Goal: Task Accomplishment & Management: Use online tool/utility

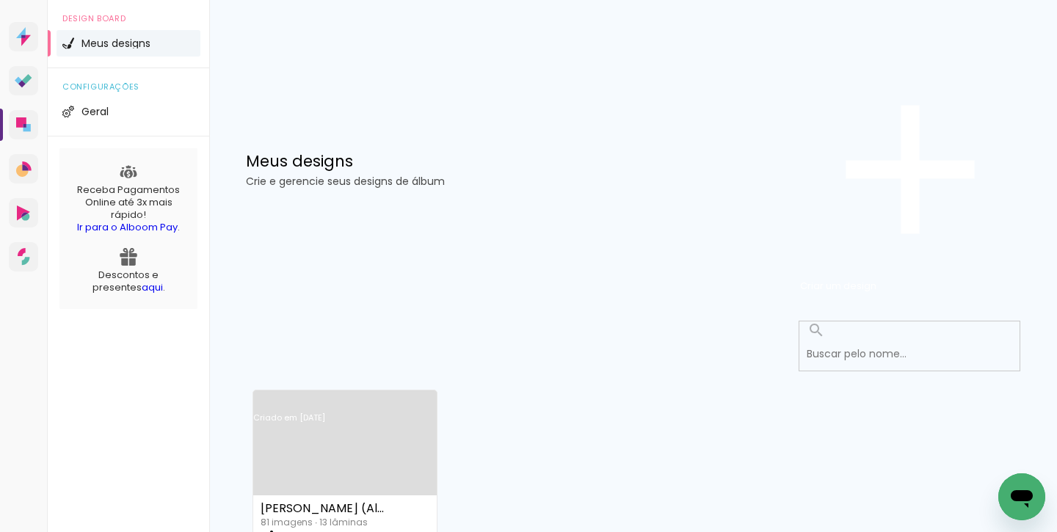
click at [390, 396] on link "Criado em [DATE]" at bounding box center [344, 437] width 183 height 83
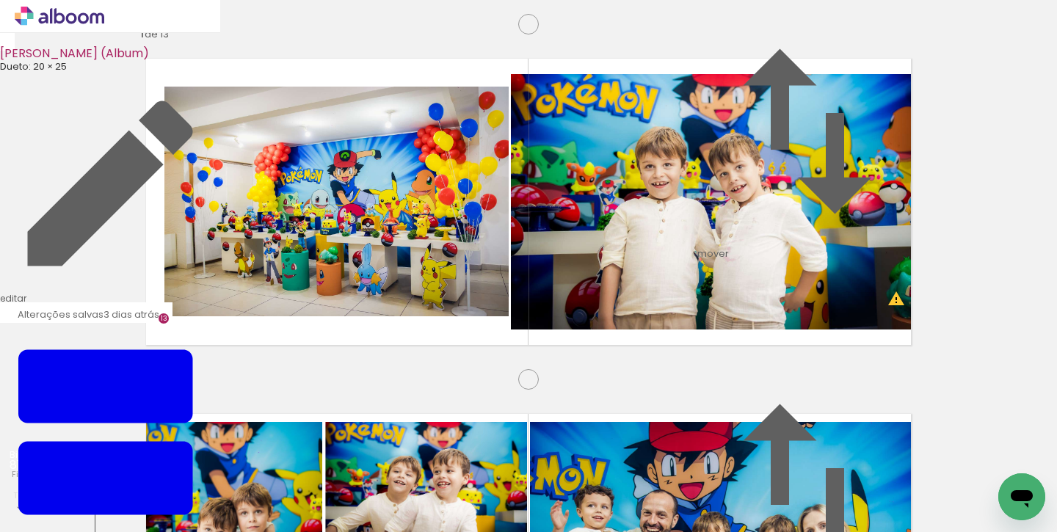
scroll to position [0, 2238]
drag, startPoint x: 376, startPoint y: 484, endPoint x: 371, endPoint y: 357, distance: 127.0
click at [371, 357] on quentale-workspace at bounding box center [528, 266] width 1057 height 532
drag, startPoint x: 463, startPoint y: 487, endPoint x: 637, endPoint y: 267, distance: 280.6
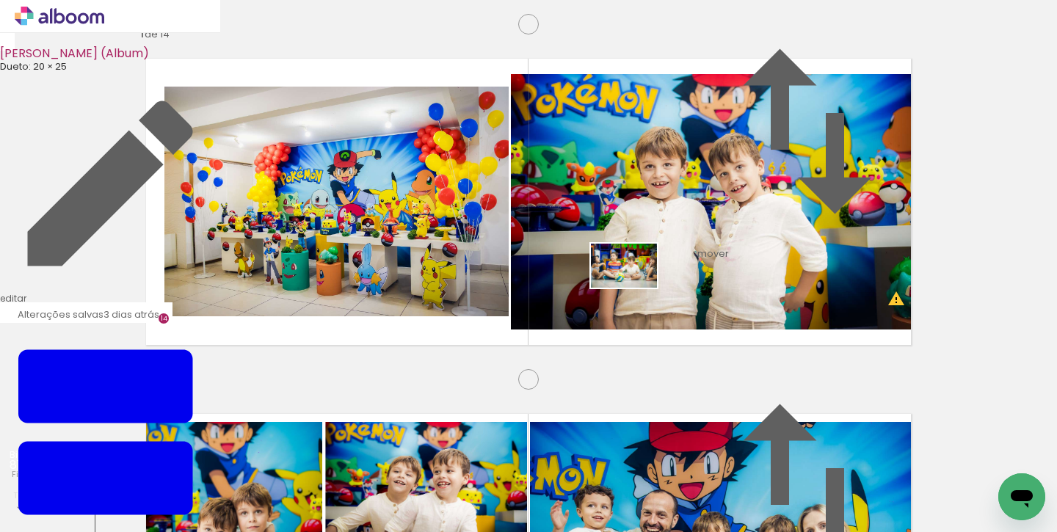
click at [637, 267] on quentale-workspace at bounding box center [528, 266] width 1057 height 532
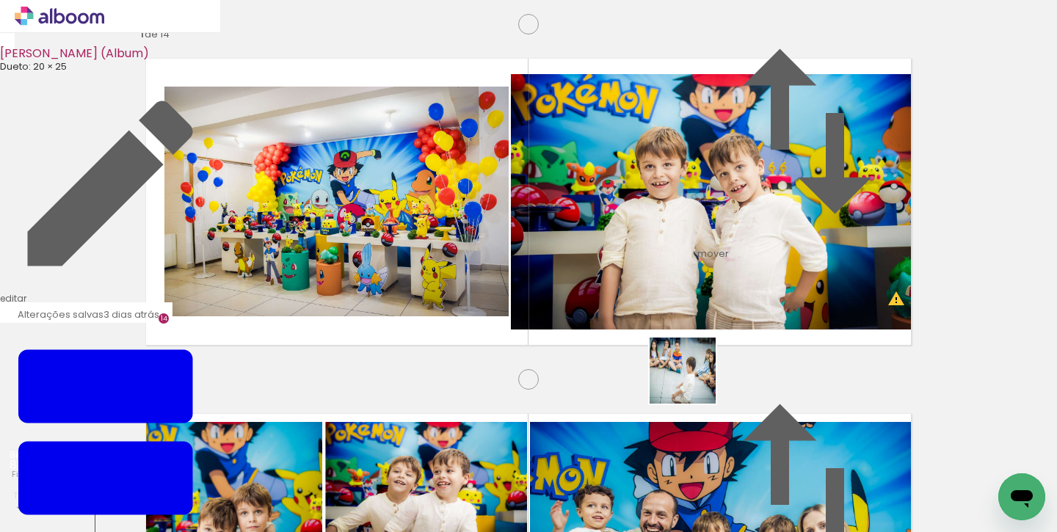
drag, startPoint x: 694, startPoint y: 382, endPoint x: 741, endPoint y: 290, distance: 103.4
click at [741, 290] on quentale-workspace at bounding box center [528, 266] width 1057 height 532
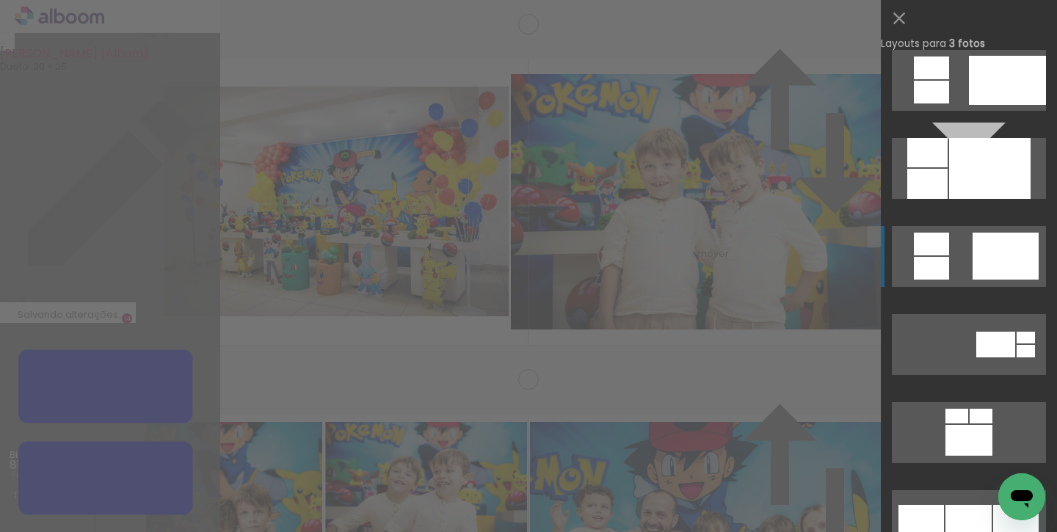
scroll to position [1090, 0]
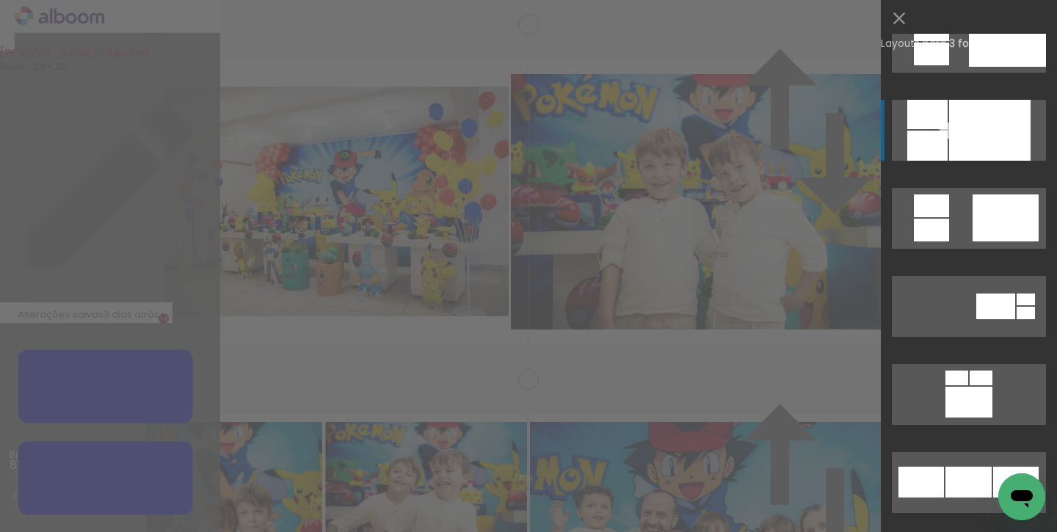
click at [950, 150] on div at bounding box center [989, 130] width 81 height 61
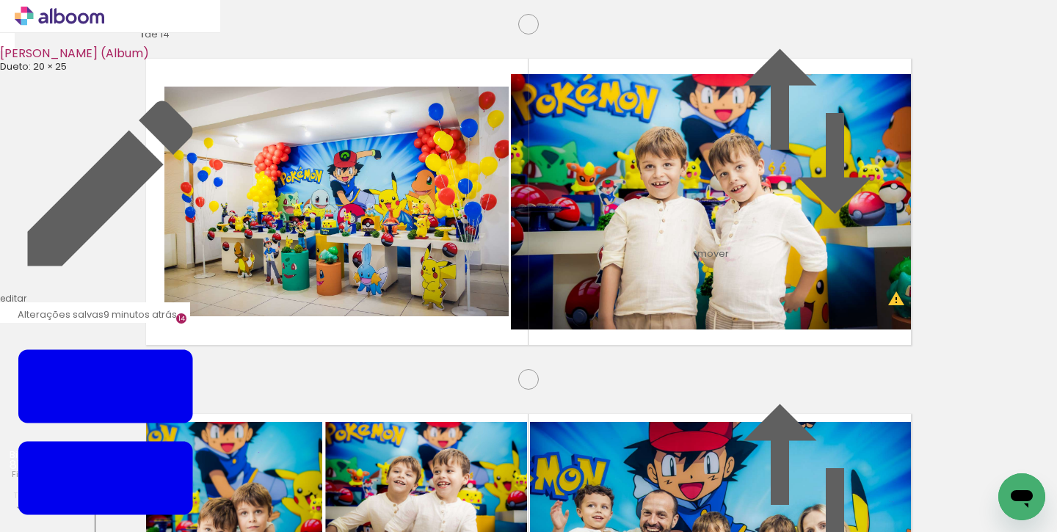
scroll to position [0, 2238]
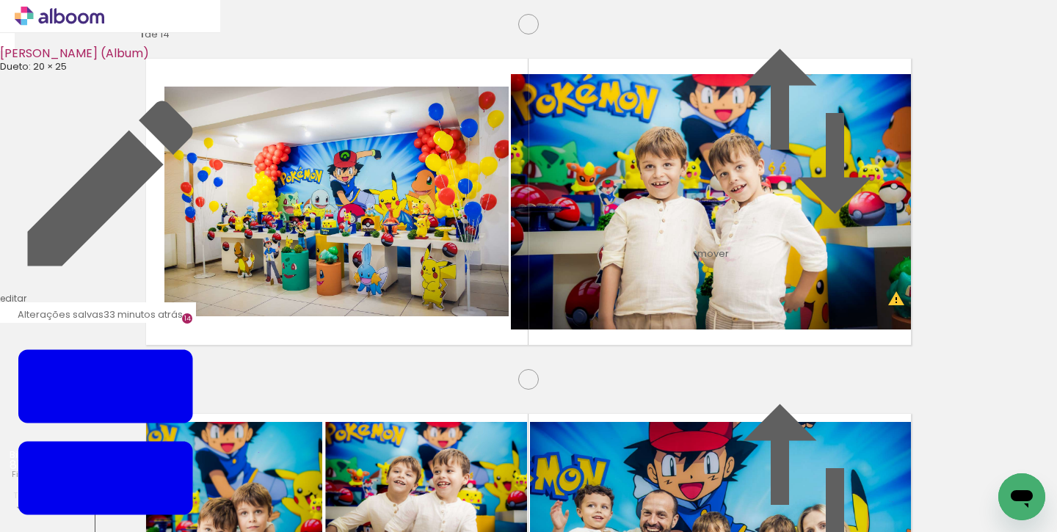
scroll to position [0, 2238]
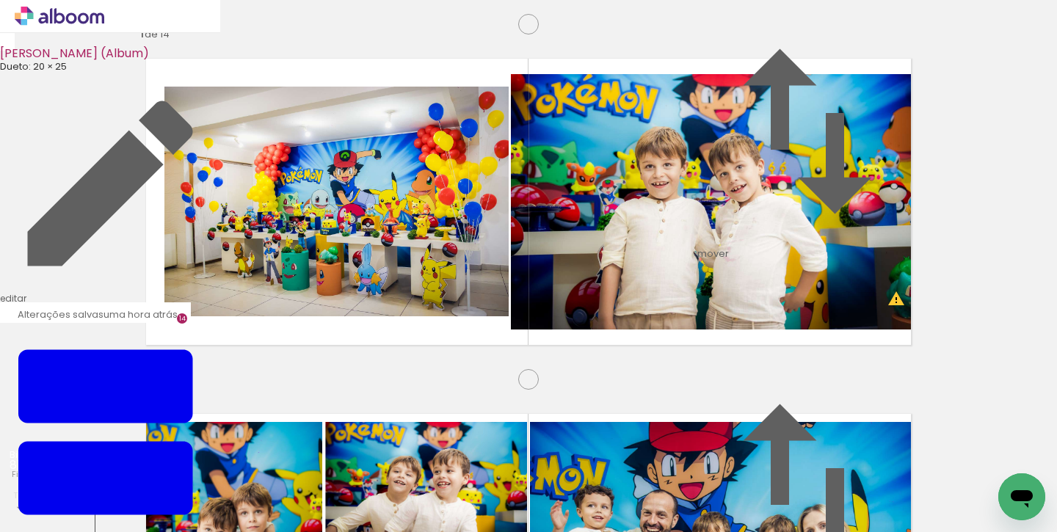
scroll to position [0, 2238]
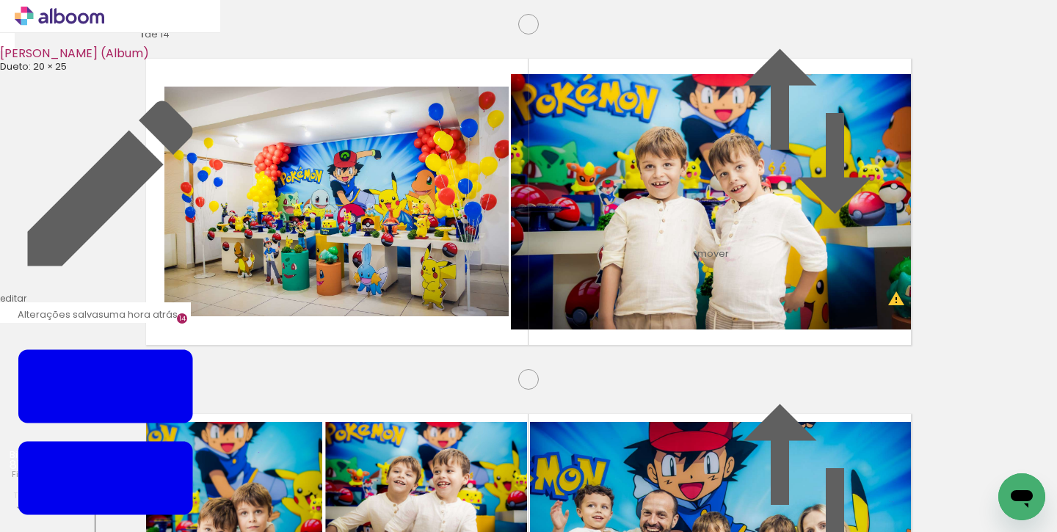
scroll to position [0, 2238]
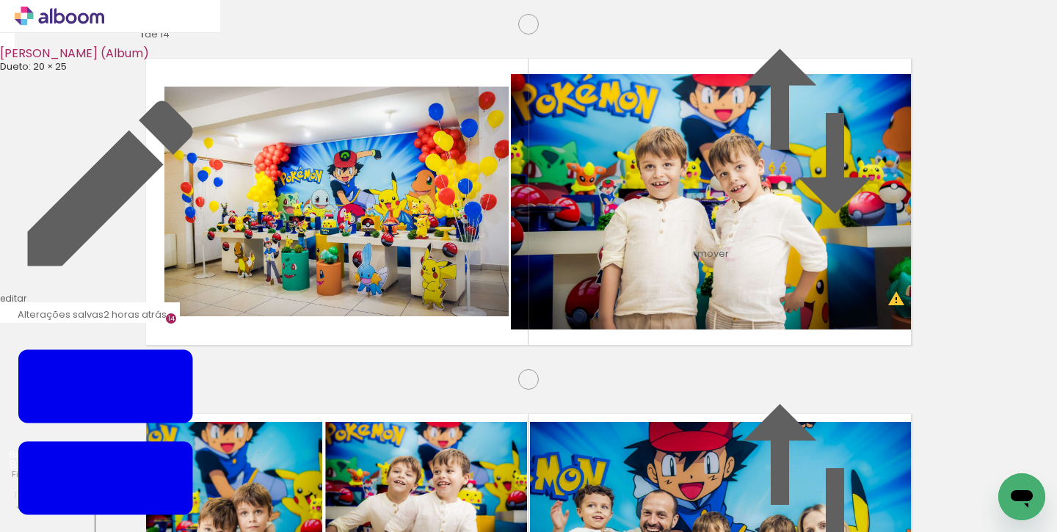
scroll to position [0, 2238]
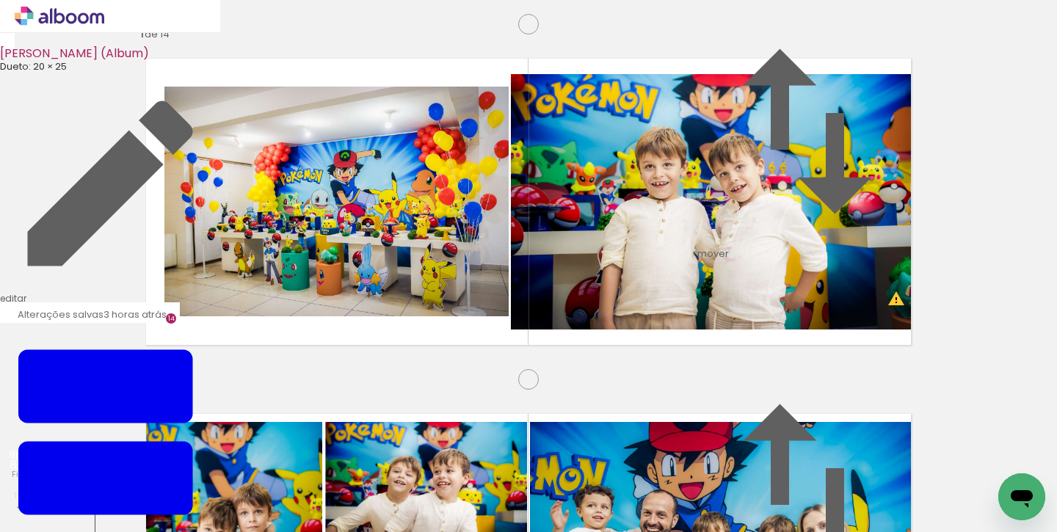
scroll to position [4636, 0]
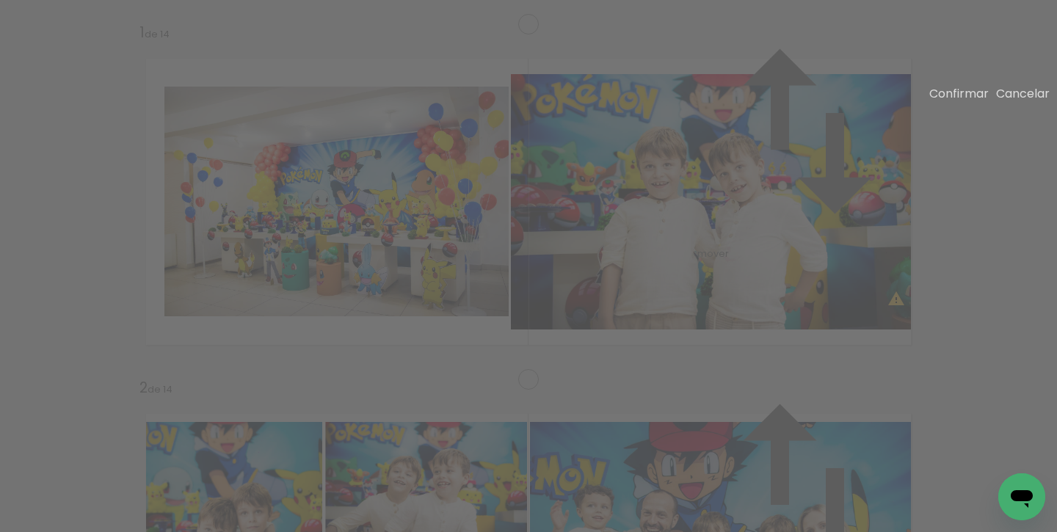
drag, startPoint x: 875, startPoint y: 177, endPoint x: 882, endPoint y: 181, distance: 8.2
click at [935, 93] on paper-button "Confirmar" at bounding box center [958, 93] width 59 height 17
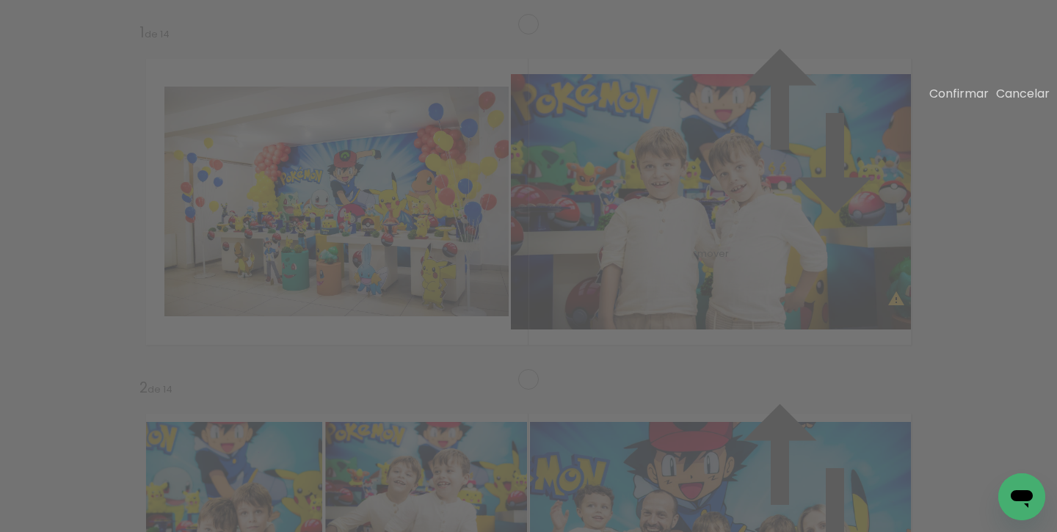
drag, startPoint x: 197, startPoint y: 255, endPoint x: 164, endPoint y: 251, distance: 33.2
click at [956, 91] on paper-button "Confirmar" at bounding box center [958, 93] width 59 height 17
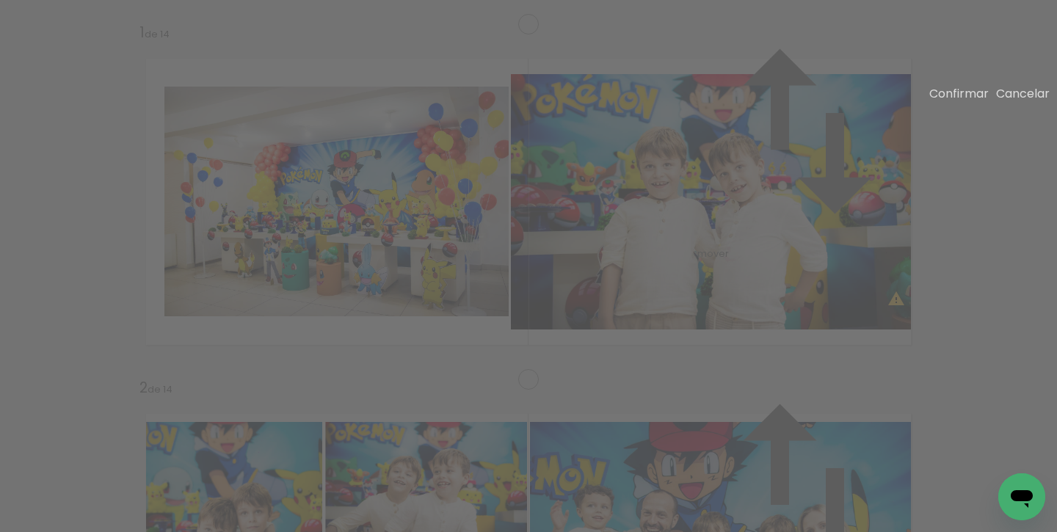
drag, startPoint x: 856, startPoint y: 338, endPoint x: 884, endPoint y: 337, distance: 27.9
click at [0, 0] on slot "Confirmar" at bounding box center [0, 0] width 0 height 0
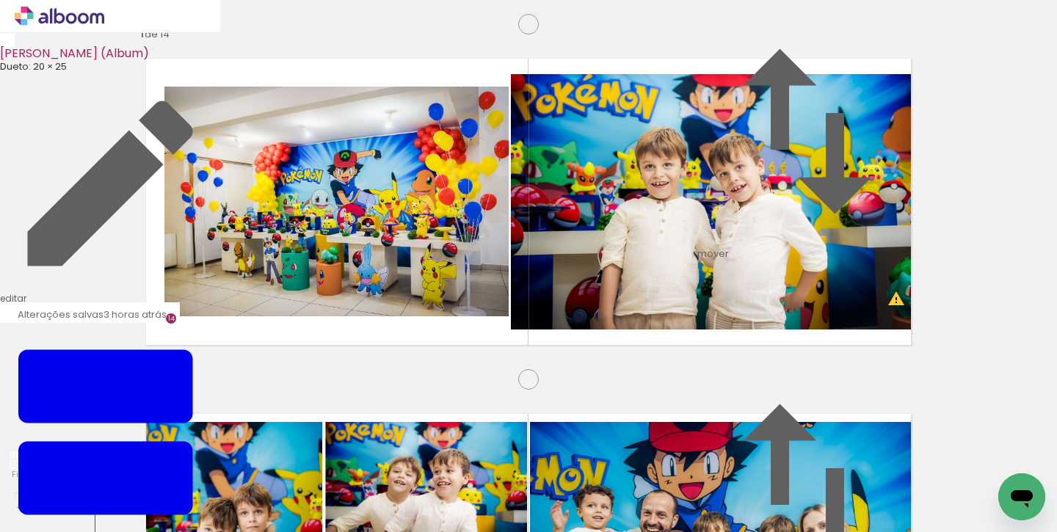
scroll to position [0, 2640]
drag, startPoint x: 301, startPoint y: 488, endPoint x: 385, endPoint y: 459, distance: 88.4
click at [304, 323] on quentale-workspace at bounding box center [528, 266] width 1057 height 532
drag, startPoint x: 398, startPoint y: 490, endPoint x: 589, endPoint y: 285, distance: 279.4
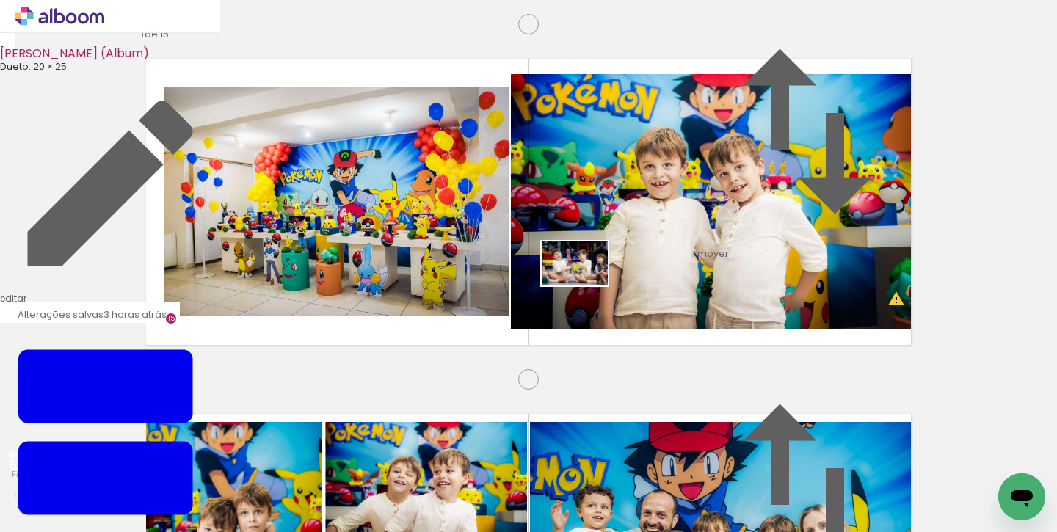
click at [589, 285] on quentale-workspace at bounding box center [528, 266] width 1057 height 532
drag, startPoint x: 579, startPoint y: 495, endPoint x: 626, endPoint y: 289, distance: 210.8
click at [626, 289] on quentale-workspace at bounding box center [528, 266] width 1057 height 532
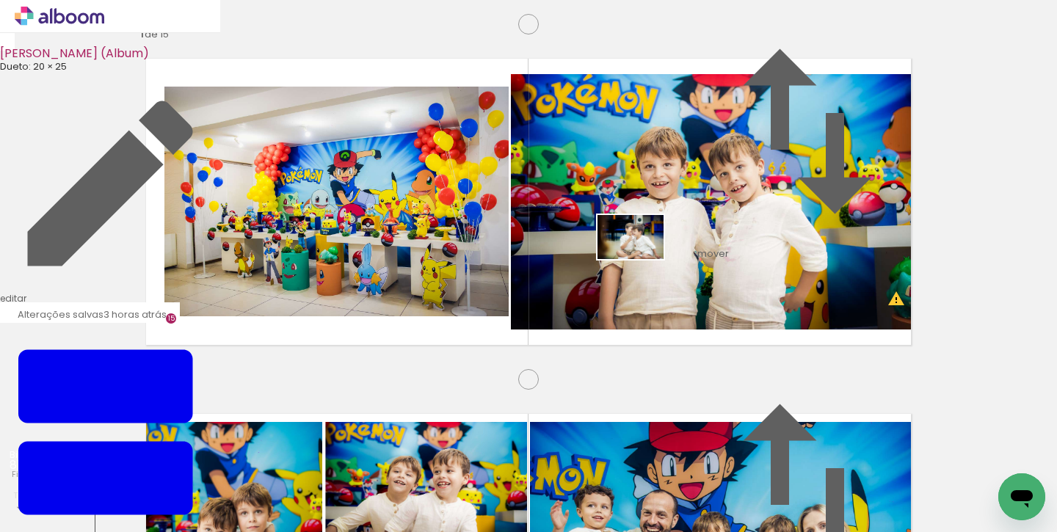
drag, startPoint x: 669, startPoint y: 495, endPoint x: 640, endPoint y: 255, distance: 241.0
click at [640, 255] on quentale-workspace at bounding box center [528, 266] width 1057 height 532
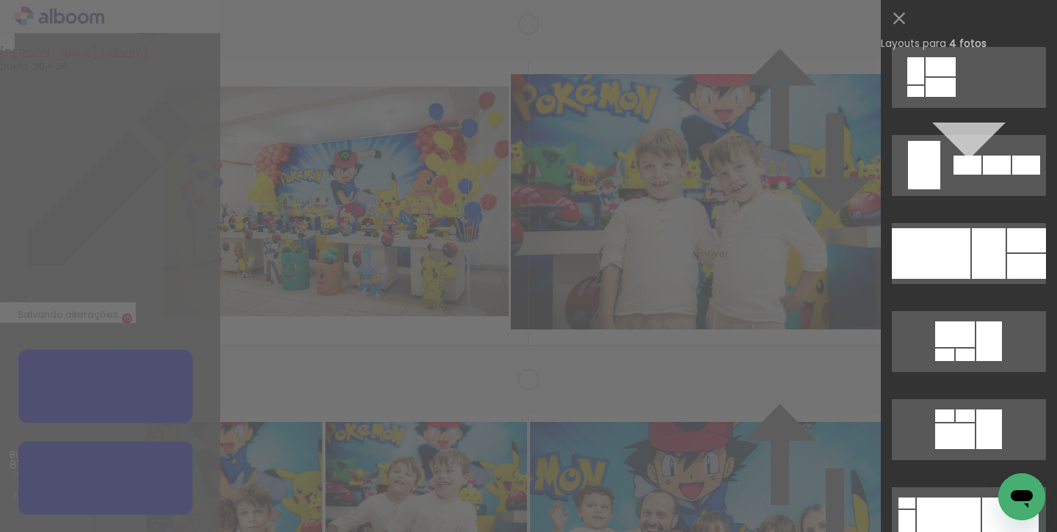
scroll to position [9016, 0]
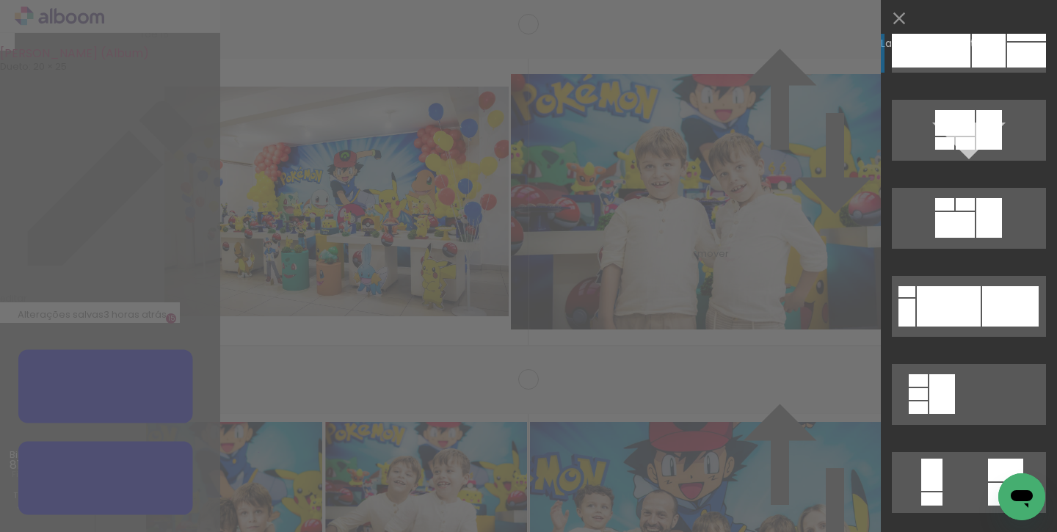
click at [983, 51] on div at bounding box center [989, 42] width 34 height 51
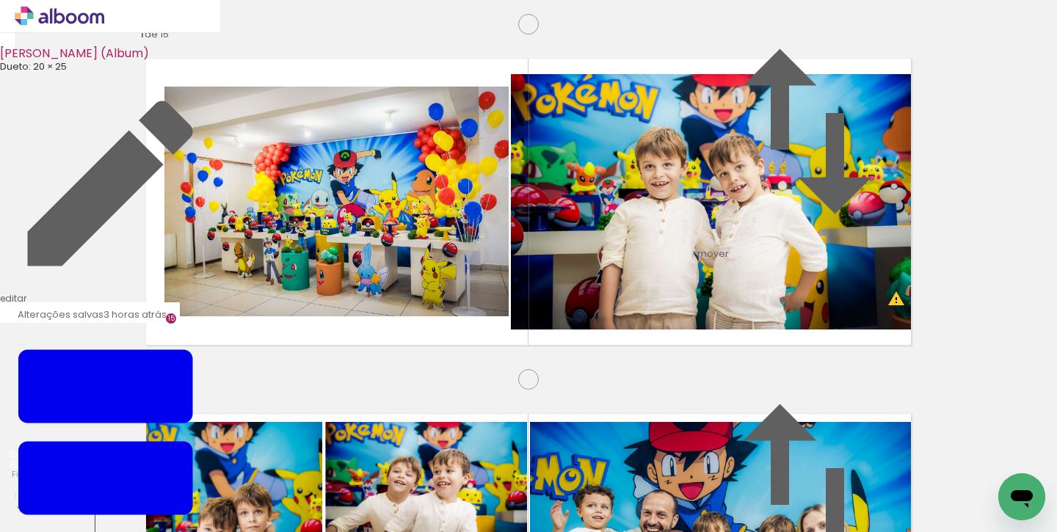
drag, startPoint x: 394, startPoint y: 288, endPoint x: 407, endPoint y: 283, distance: 13.9
drag, startPoint x: 615, startPoint y: 288, endPoint x: 597, endPoint y: 288, distance: 17.6
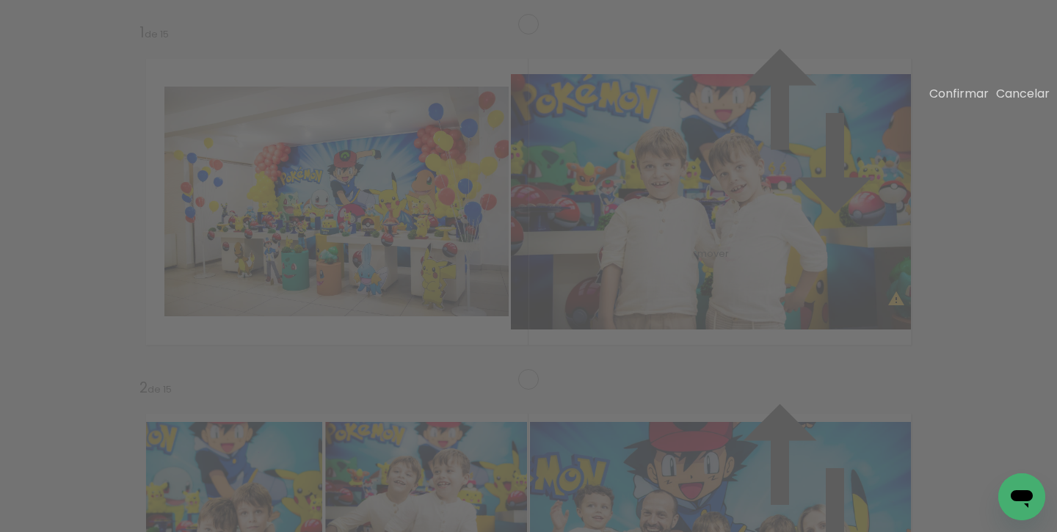
drag, startPoint x: 536, startPoint y: 253, endPoint x: 496, endPoint y: 246, distance: 41.0
drag, startPoint x: 534, startPoint y: 260, endPoint x: 492, endPoint y: 265, distance: 42.1
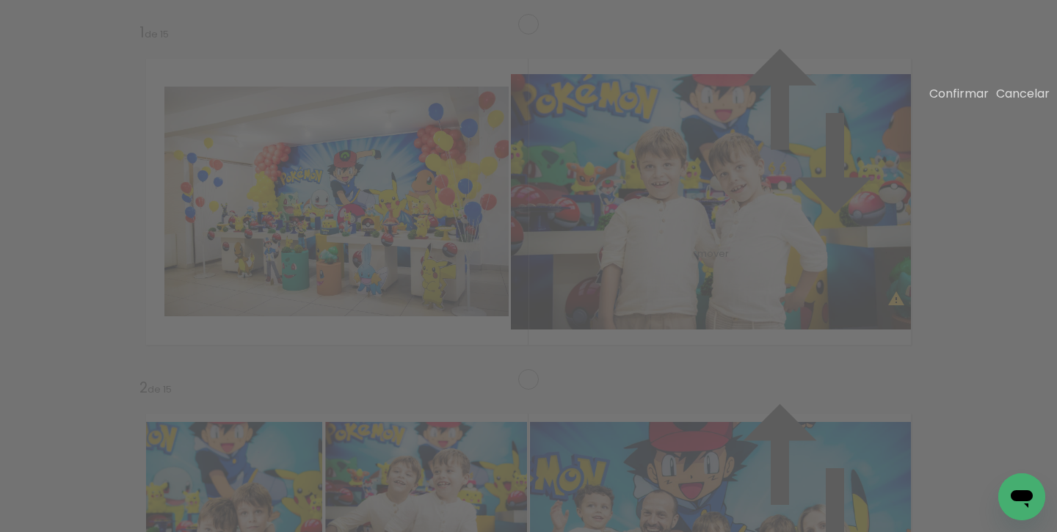
drag, startPoint x: 539, startPoint y: 255, endPoint x: 495, endPoint y: 255, distance: 44.0
click at [0, 0] on slot "Confirmar" at bounding box center [0, 0] width 0 height 0
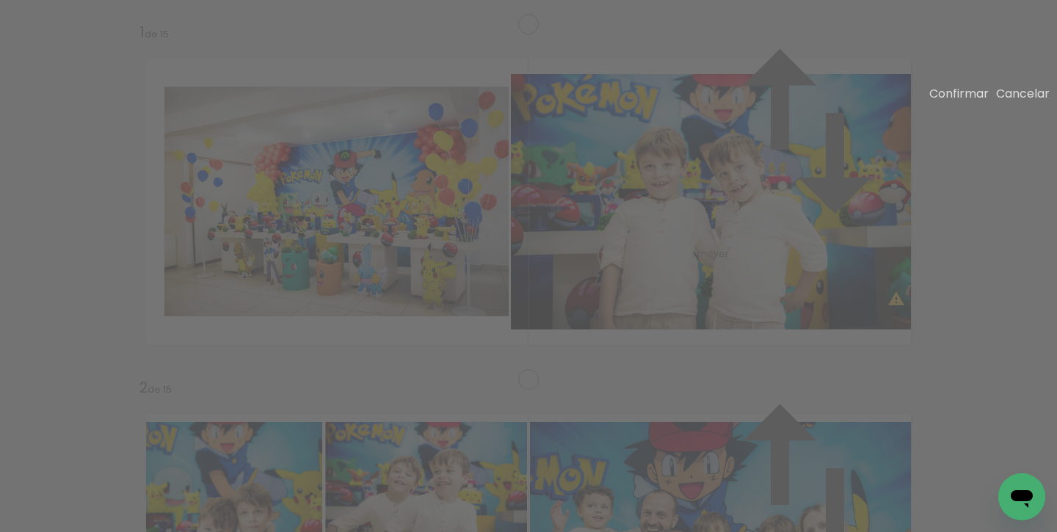
click at [0, 0] on slot "Confirmar" at bounding box center [0, 0] width 0 height 0
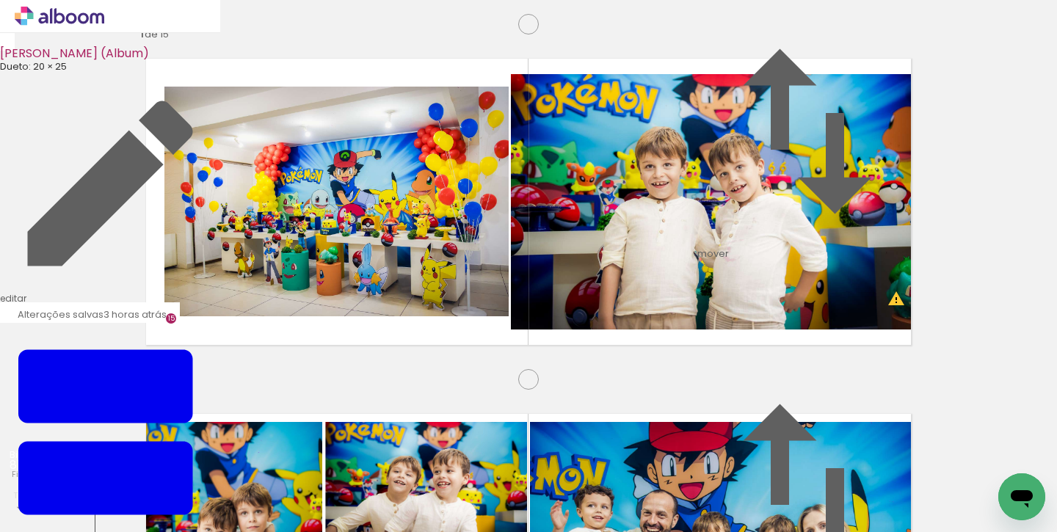
drag, startPoint x: 629, startPoint y: 300, endPoint x: 621, endPoint y: 299, distance: 8.1
drag, startPoint x: 855, startPoint y: 204, endPoint x: 372, endPoint y: 250, distance: 485.1
click at [0, 0] on slot at bounding box center [0, 0] width 0 height 0
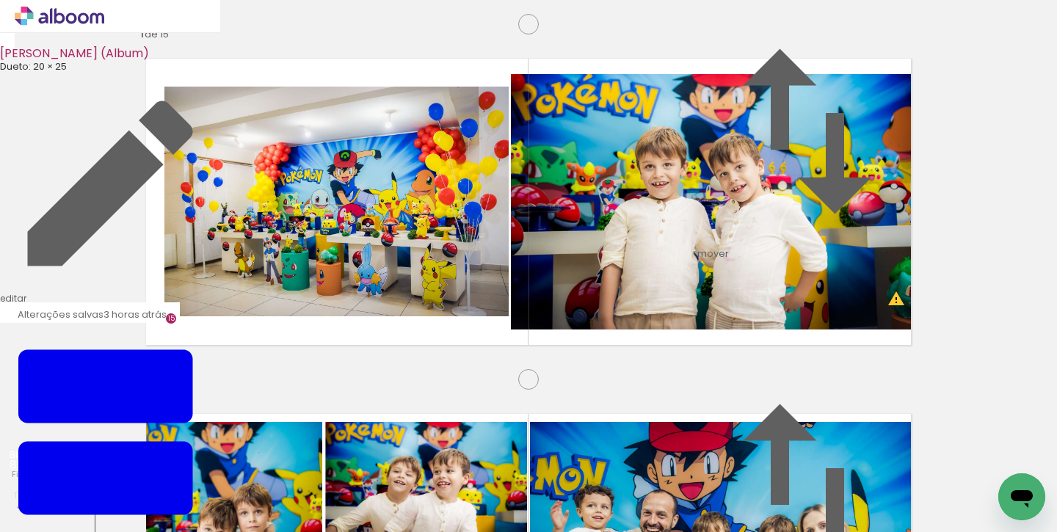
drag, startPoint x: 336, startPoint y: 284, endPoint x: 354, endPoint y: 285, distance: 17.6
drag, startPoint x: 821, startPoint y: 322, endPoint x: 822, endPoint y: 330, distance: 7.5
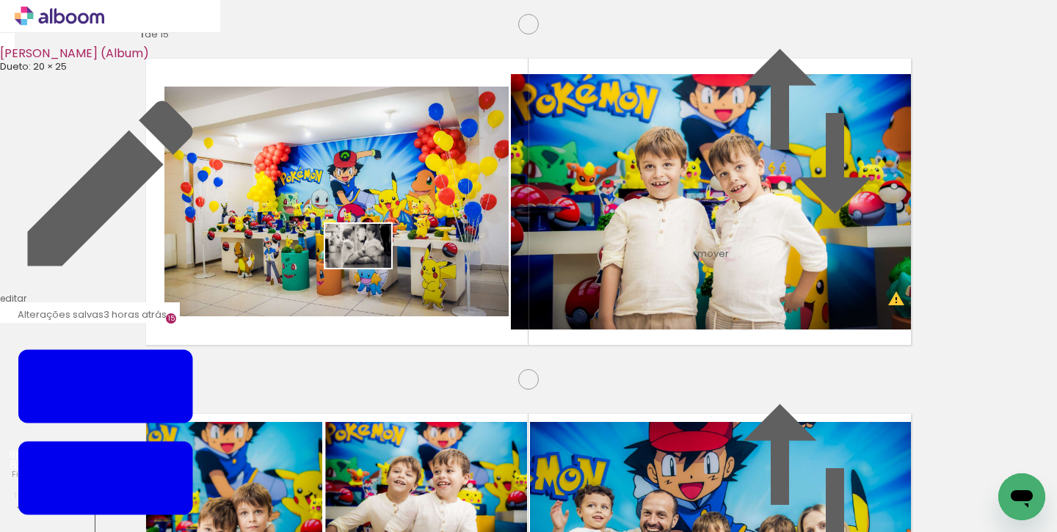
drag, startPoint x: 410, startPoint y: 487, endPoint x: 369, endPoint y: 268, distance: 222.5
click at [369, 268] on quentale-workspace at bounding box center [528, 266] width 1057 height 532
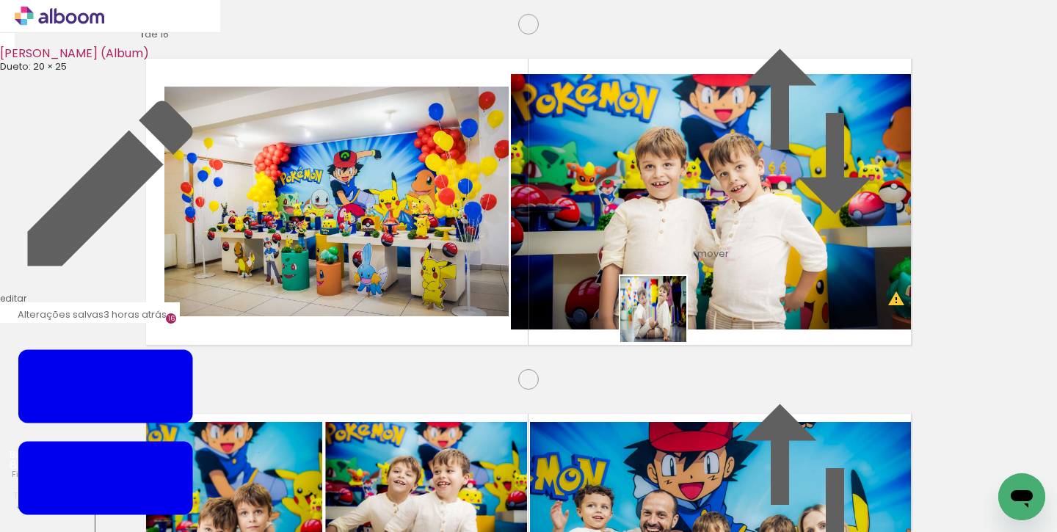
drag, startPoint x: 503, startPoint y: 490, endPoint x: 668, endPoint y: 308, distance: 245.3
click at [668, 308] on quentale-workspace at bounding box center [528, 266] width 1057 height 532
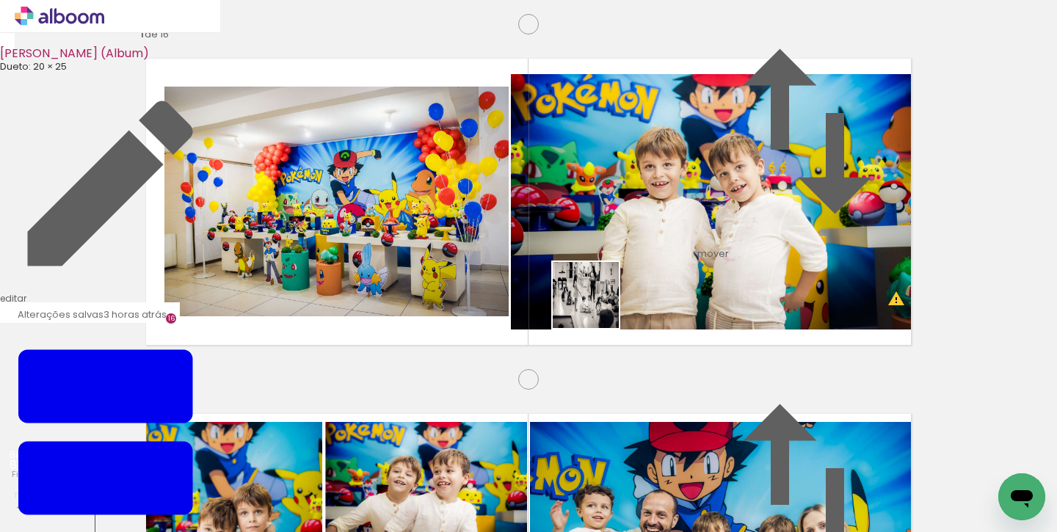
drag, startPoint x: 352, startPoint y: 486, endPoint x: 745, endPoint y: 380, distance: 406.6
click at [622, 278] on quentale-workspace at bounding box center [528, 266] width 1057 height 532
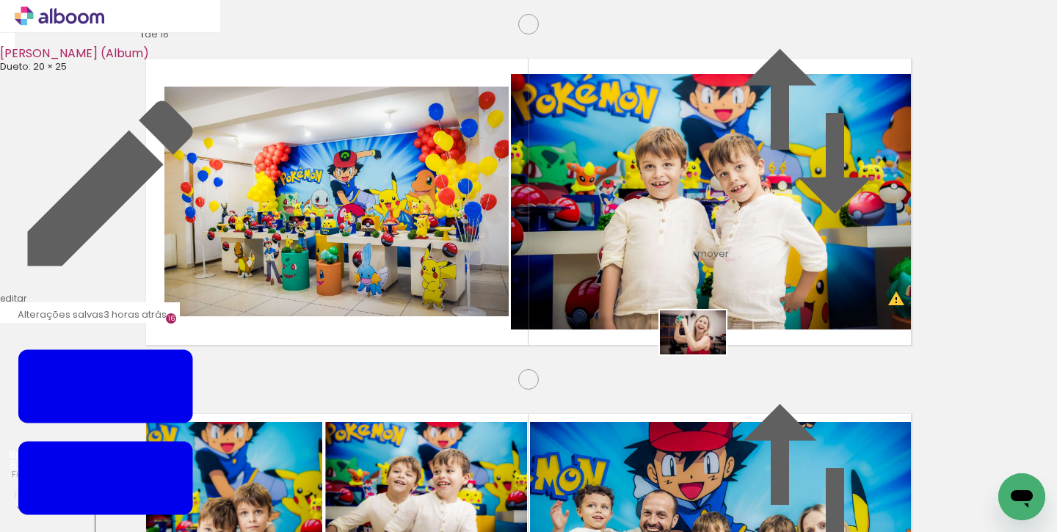
drag, startPoint x: 496, startPoint y: 490, endPoint x: 704, endPoint y: 354, distance: 247.7
click at [704, 354] on quentale-workspace at bounding box center [528, 266] width 1057 height 532
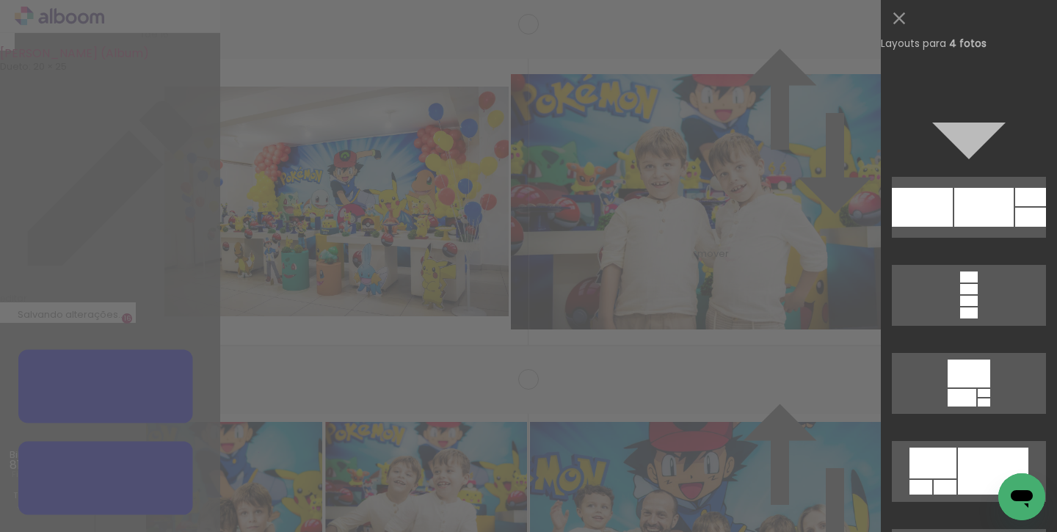
scroll to position [6440, 0]
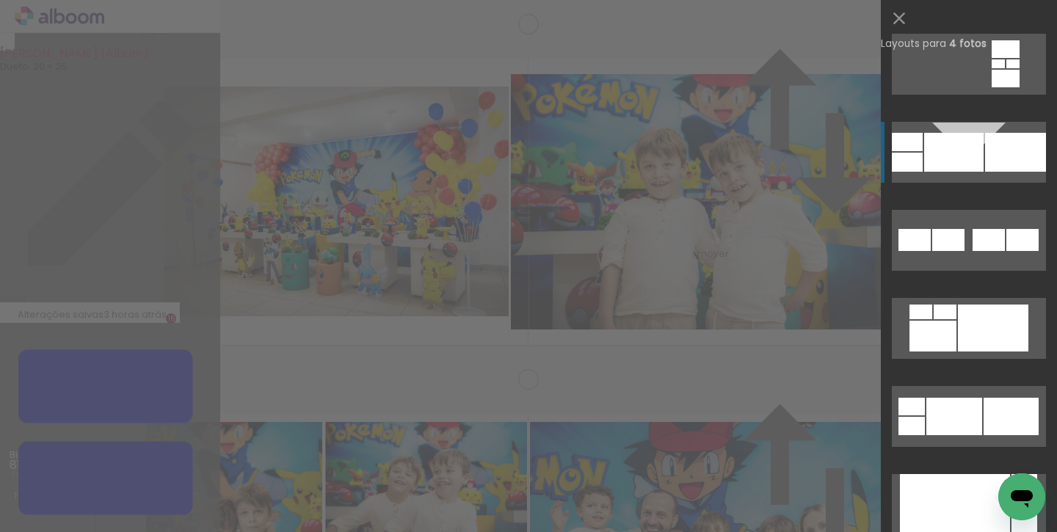
click at [961, 148] on div at bounding box center [953, 152] width 59 height 39
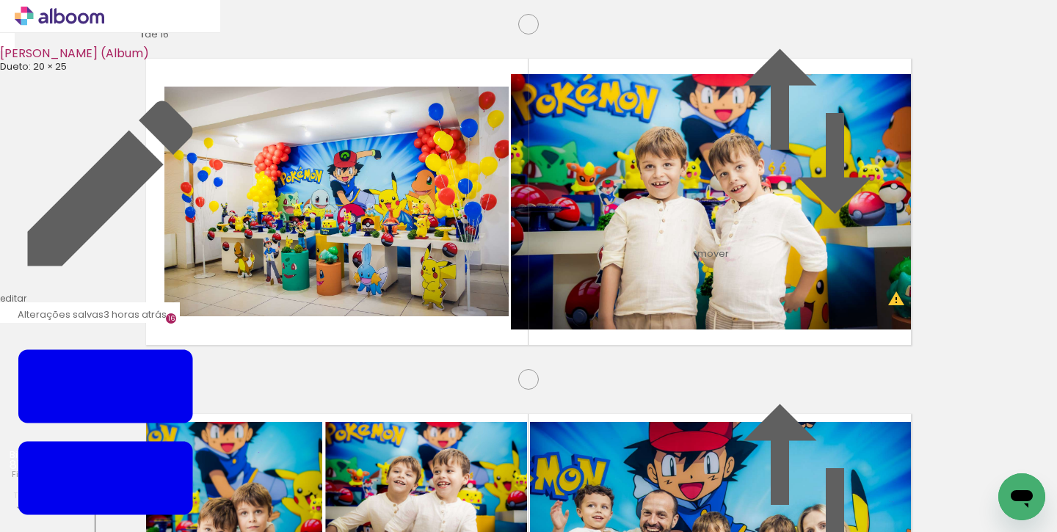
drag, startPoint x: 208, startPoint y: 217, endPoint x: 743, endPoint y: 237, distance: 534.7
click at [0, 0] on slot at bounding box center [0, 0] width 0 height 0
drag, startPoint x: 788, startPoint y: 269, endPoint x: 769, endPoint y: 271, distance: 19.1
drag, startPoint x: 334, startPoint y: 293, endPoint x: 421, endPoint y: 270, distance: 90.3
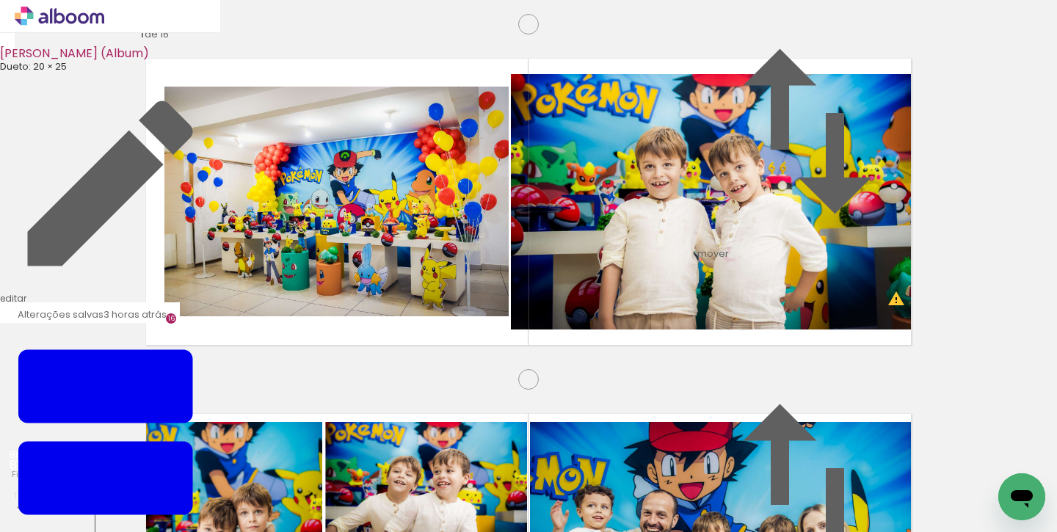
click at [0, 0] on slot at bounding box center [0, 0] width 0 height 0
drag, startPoint x: 205, startPoint y: 327, endPoint x: 771, endPoint y: 262, distance: 568.9
click at [0, 0] on slot at bounding box center [0, 0] width 0 height 0
drag, startPoint x: 234, startPoint y: 330, endPoint x: 413, endPoint y: 293, distance: 182.8
click at [0, 0] on slot at bounding box center [0, 0] width 0 height 0
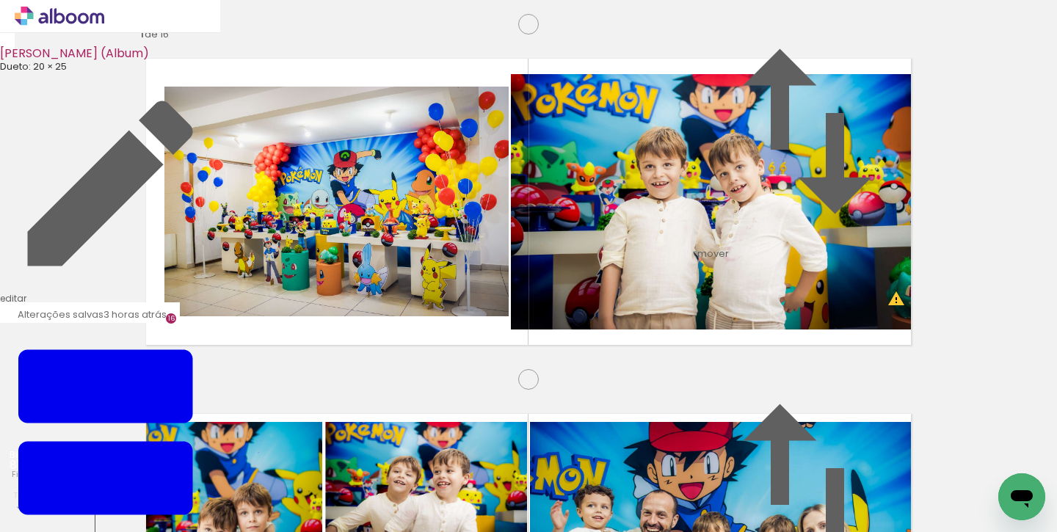
drag, startPoint x: 214, startPoint y: 318, endPoint x: 447, endPoint y: 272, distance: 237.8
click at [0, 0] on slot at bounding box center [0, 0] width 0 height 0
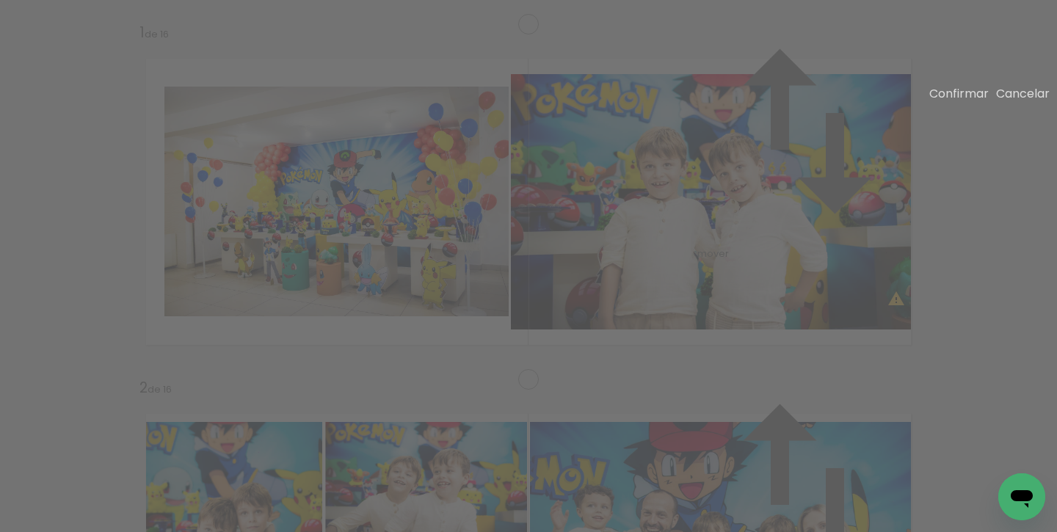
drag, startPoint x: 444, startPoint y: 153, endPoint x: 448, endPoint y: 131, distance: 22.3
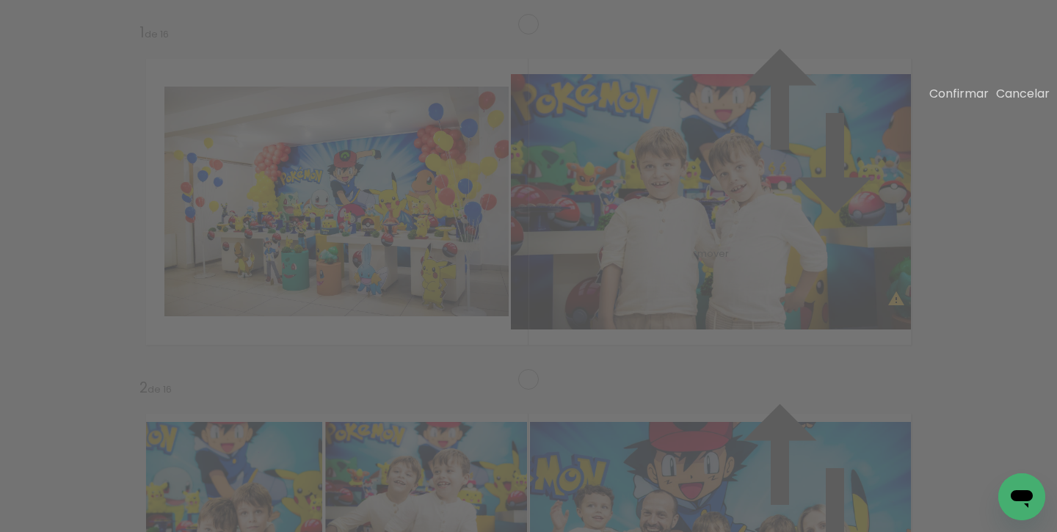
drag, startPoint x: 448, startPoint y: 360, endPoint x: 451, endPoint y: 380, distance: 20.9
drag, startPoint x: 210, startPoint y: 153, endPoint x: 222, endPoint y: 132, distance: 24.3
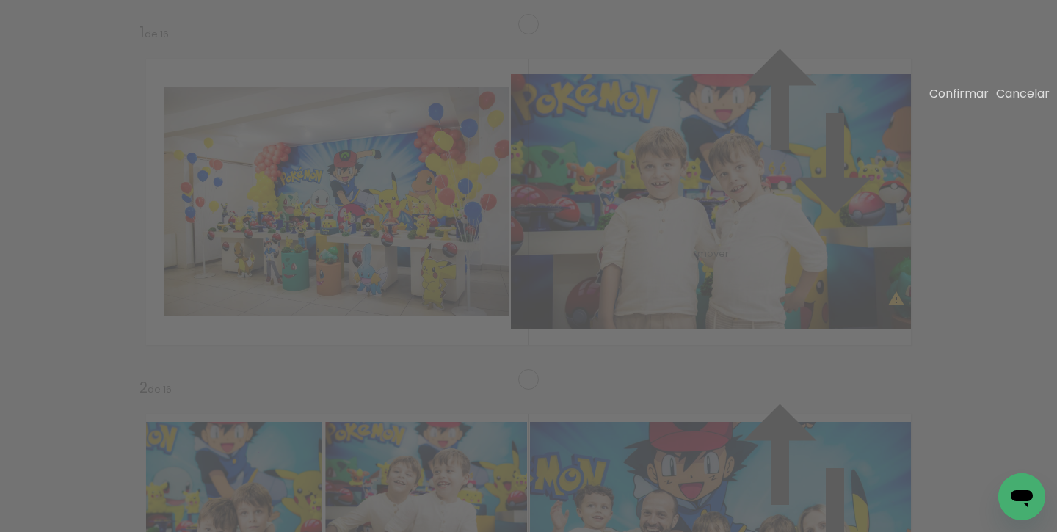
drag, startPoint x: 209, startPoint y: 363, endPoint x: 215, endPoint y: 388, distance: 25.6
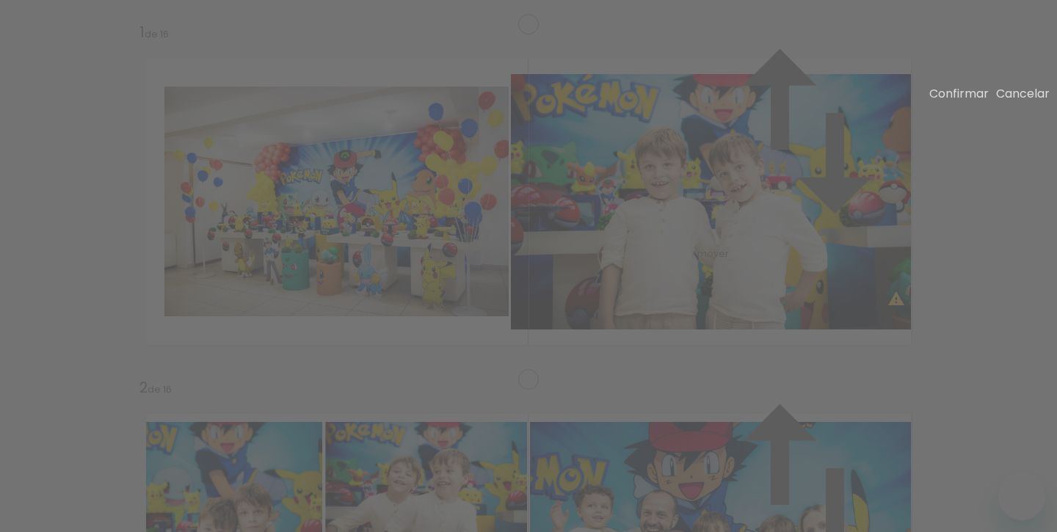
click at [0, 0] on slot "Confirmar" at bounding box center [0, 0] width 0 height 0
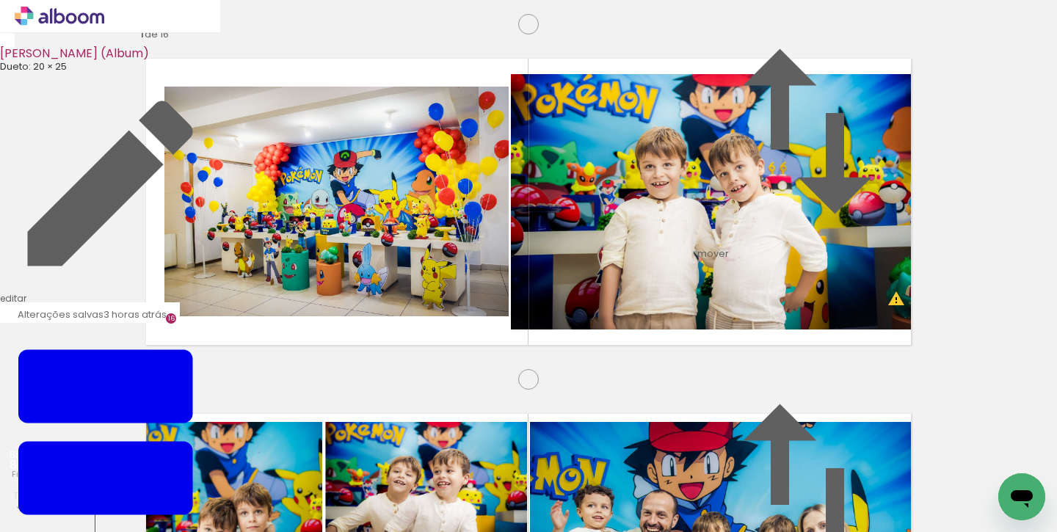
scroll to position [0, 3028]
drag, startPoint x: 238, startPoint y: 327, endPoint x: 230, endPoint y: 331, distance: 8.9
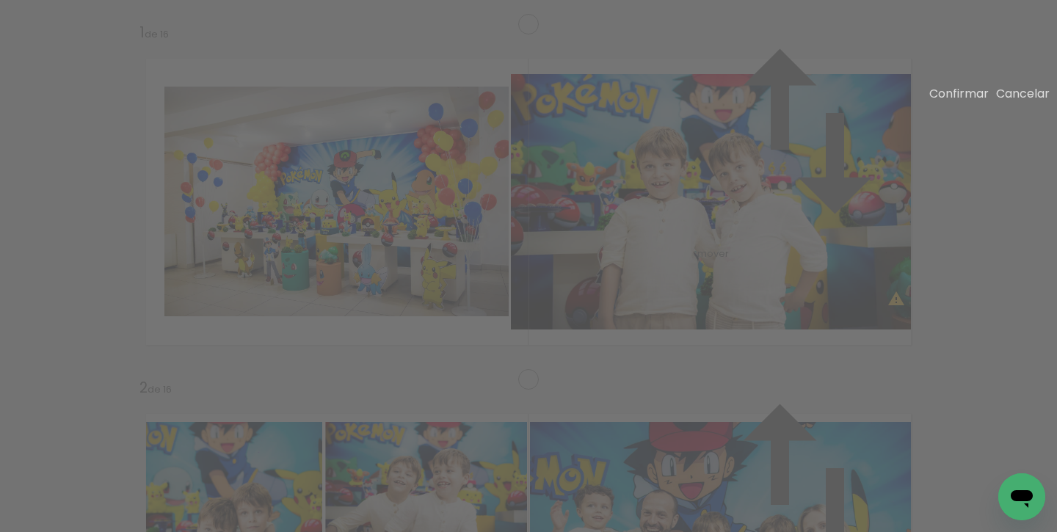
drag, startPoint x: 759, startPoint y: 154, endPoint x: 765, endPoint y: 134, distance: 20.9
drag, startPoint x: 761, startPoint y: 360, endPoint x: 763, endPoint y: 382, distance: 21.3
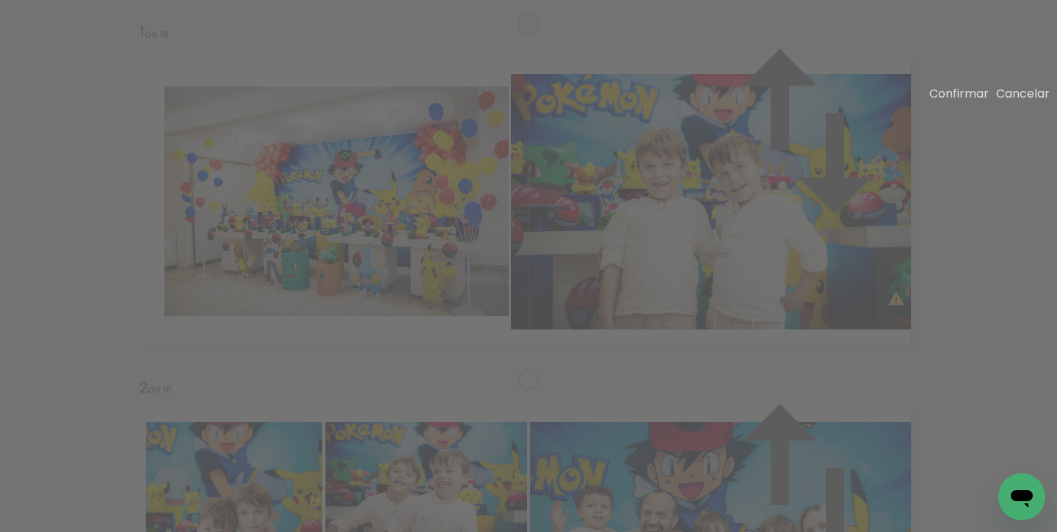
click at [0, 0] on slot "Confirmar" at bounding box center [0, 0] width 0 height 0
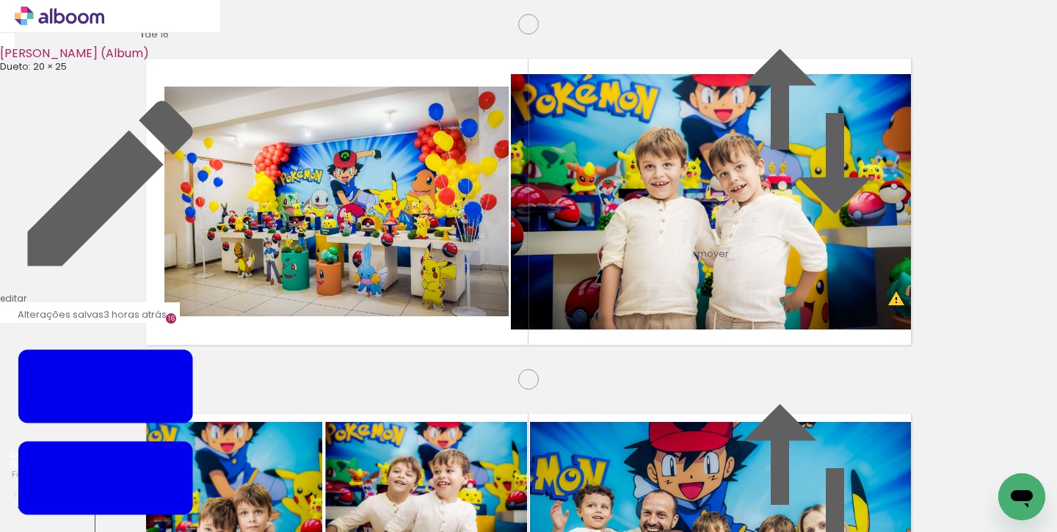
drag, startPoint x: 798, startPoint y: 250, endPoint x: 774, endPoint y: 248, distance: 23.5
drag, startPoint x: 824, startPoint y: 269, endPoint x: 815, endPoint y: 266, distance: 10.2
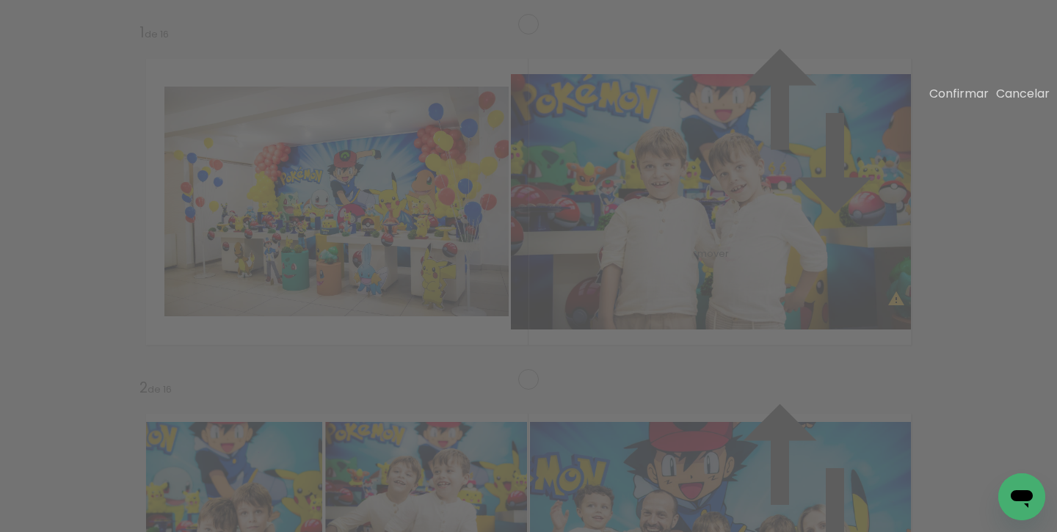
click at [0, 0] on slot "Confirmar" at bounding box center [0, 0] width 0 height 0
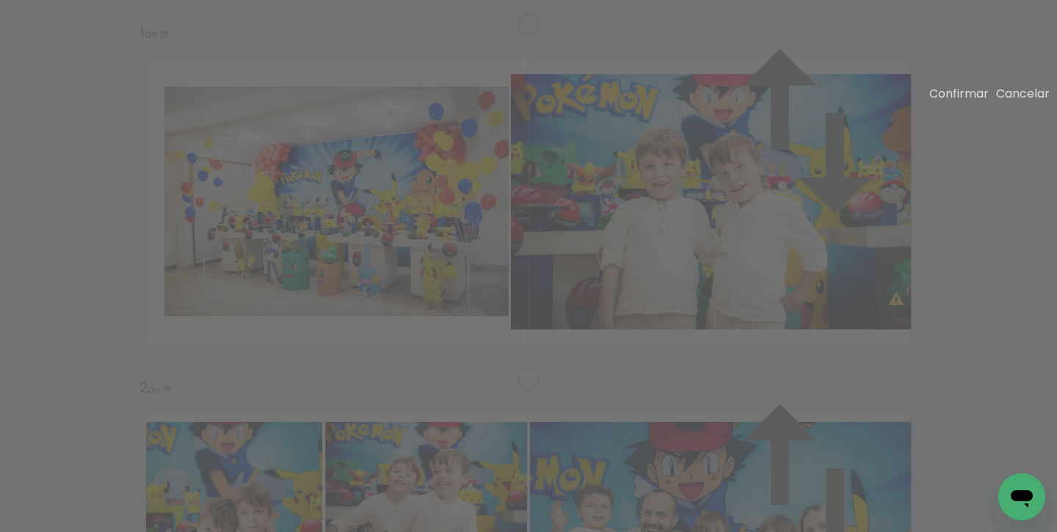
click at [952, 102] on paper-button "Confirmar" at bounding box center [958, 93] width 59 height 17
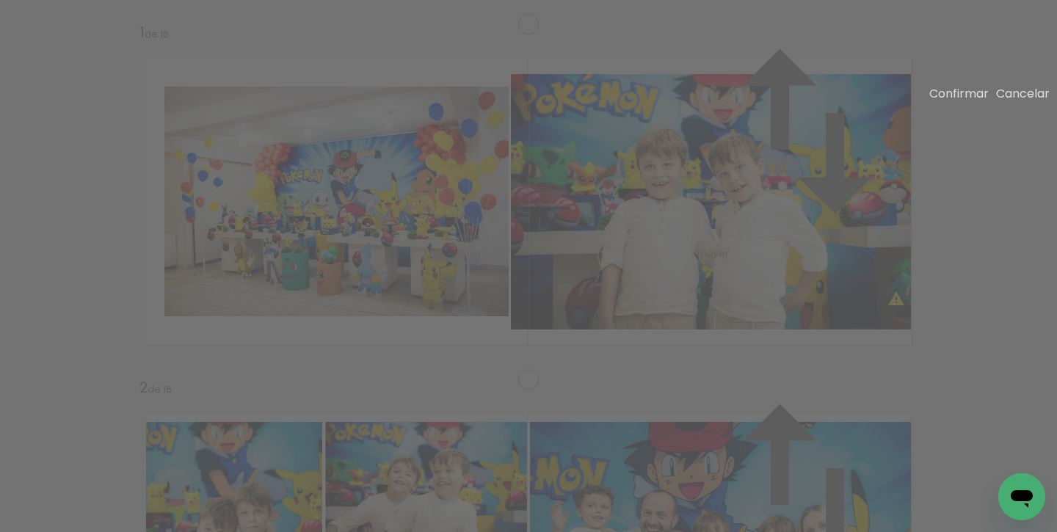
click at [0, 0] on slot "Confirmar" at bounding box center [0, 0] width 0 height 0
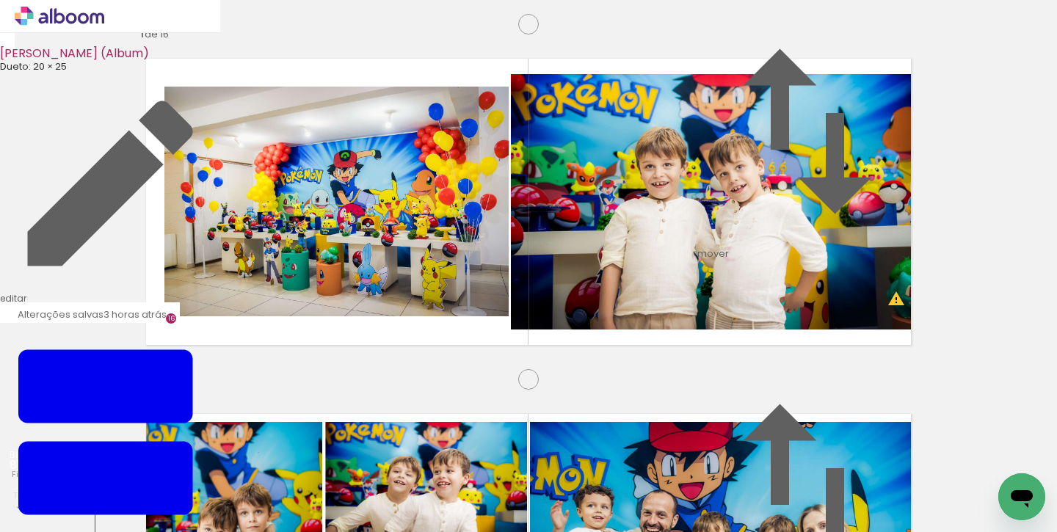
scroll to position [0, 3371]
drag, startPoint x: 395, startPoint y: 497, endPoint x: 487, endPoint y: 490, distance: 92.0
click at [407, 303] on quentale-workspace at bounding box center [528, 266] width 1057 height 532
drag, startPoint x: 485, startPoint y: 495, endPoint x: 643, endPoint y: 418, distance: 175.6
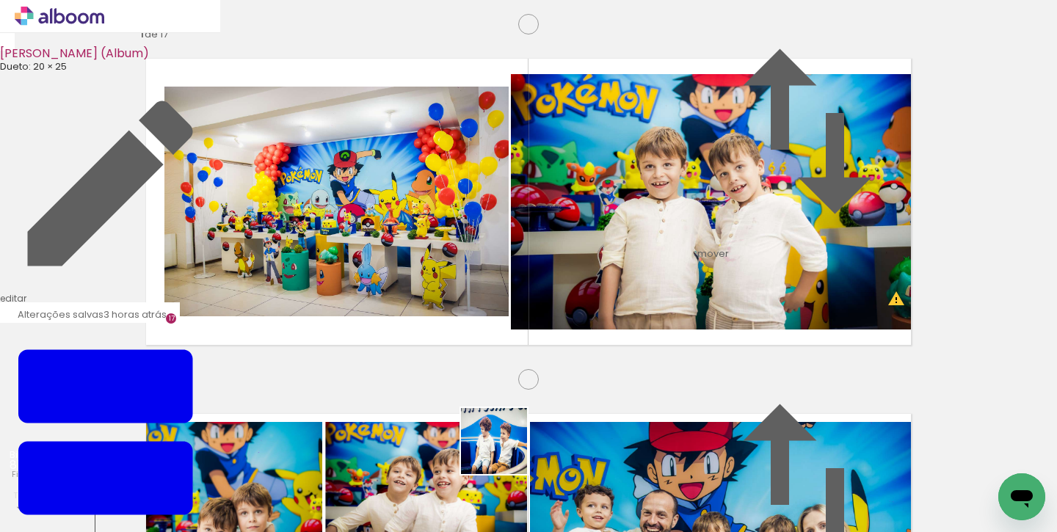
click at [589, 283] on quentale-workspace at bounding box center [528, 266] width 1057 height 532
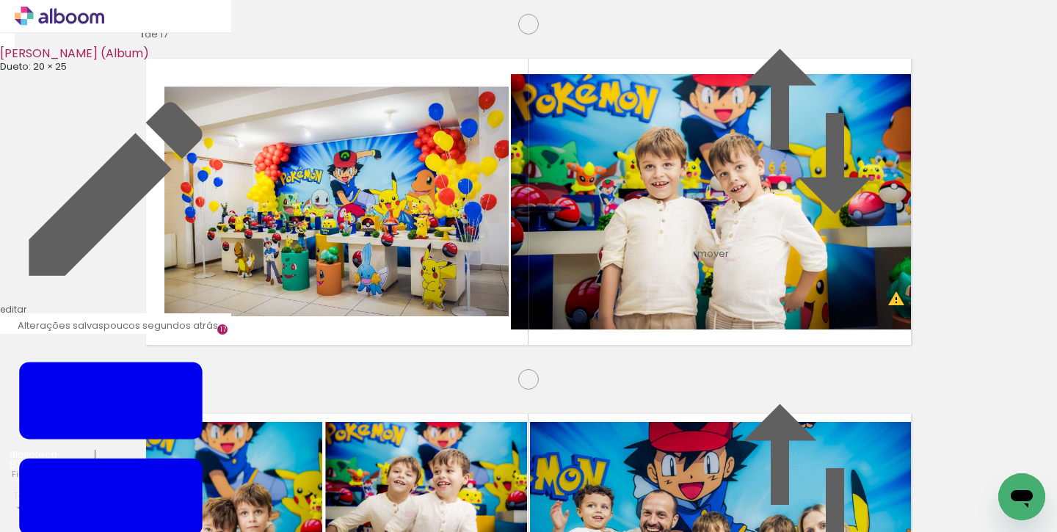
scroll to position [0, 4307]
drag, startPoint x: 539, startPoint y: 481, endPoint x: 619, endPoint y: 284, distance: 213.3
click at [619, 284] on quentale-workspace at bounding box center [528, 266] width 1057 height 532
drag, startPoint x: 625, startPoint y: 500, endPoint x: 673, endPoint y: 233, distance: 271.5
click at [673, 233] on quentale-workspace at bounding box center [528, 266] width 1057 height 532
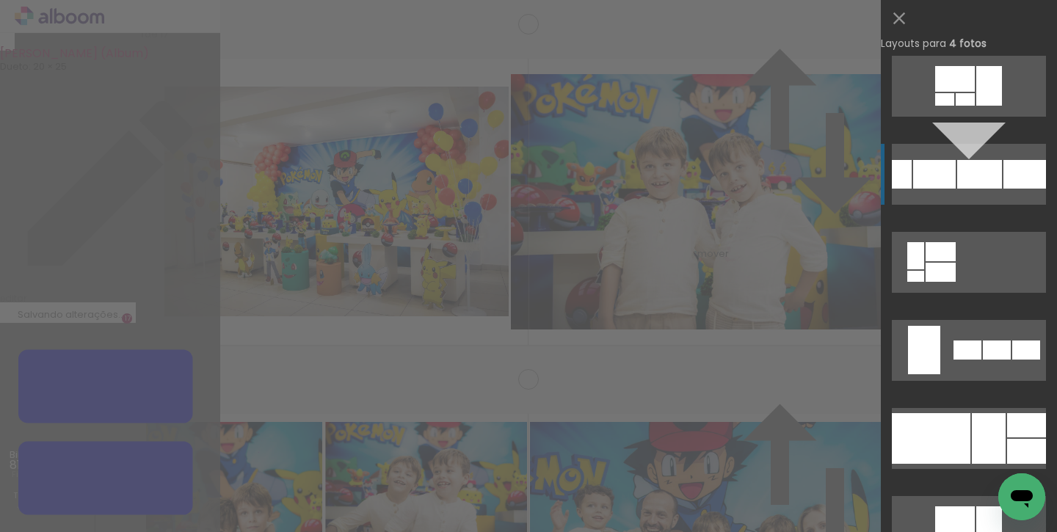
scroll to position [8719, 0]
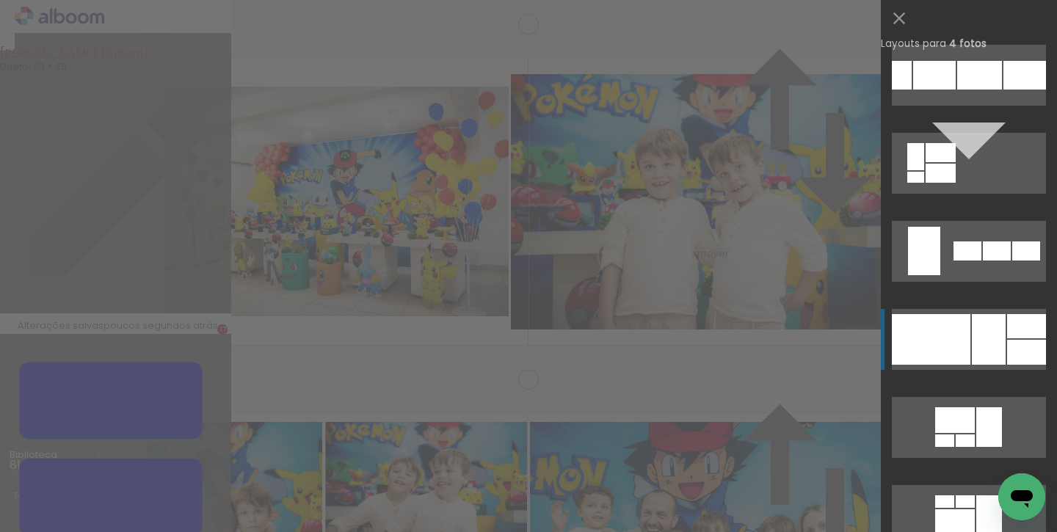
click at [956, 343] on div at bounding box center [931, 339] width 79 height 51
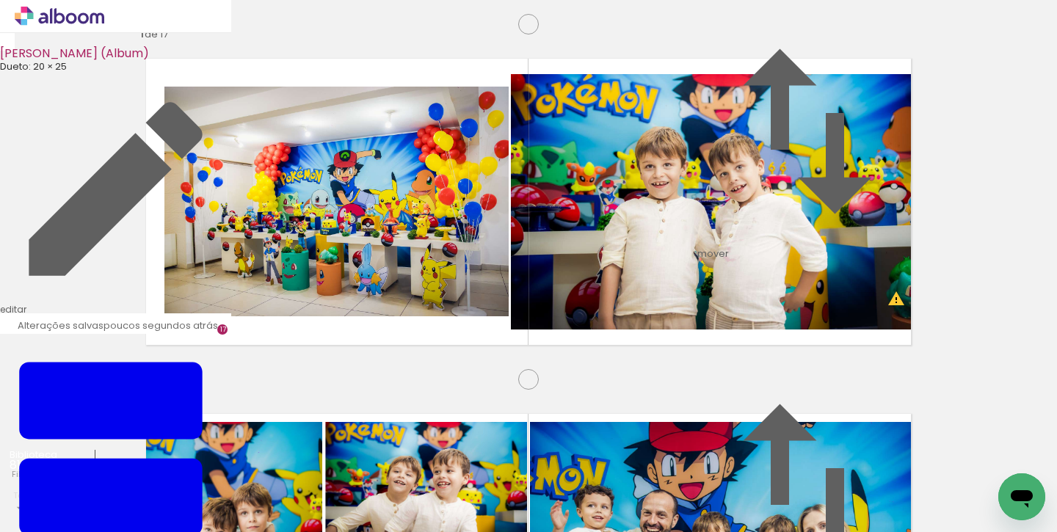
drag, startPoint x: 452, startPoint y: 349, endPoint x: 261, endPoint y: 169, distance: 262.7
click at [0, 0] on slot at bounding box center [0, 0] width 0 height 0
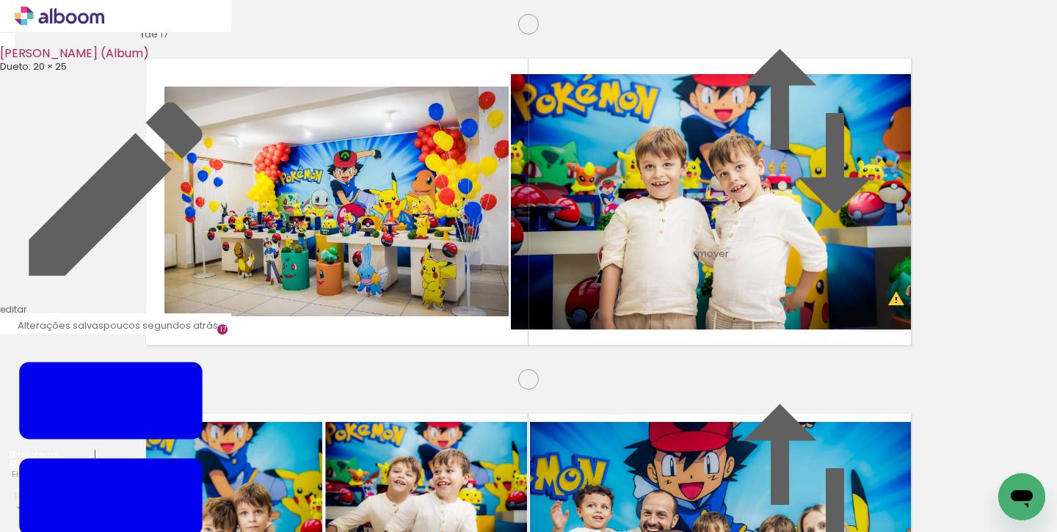
drag, startPoint x: 447, startPoint y: 326, endPoint x: 441, endPoint y: 311, distance: 15.8
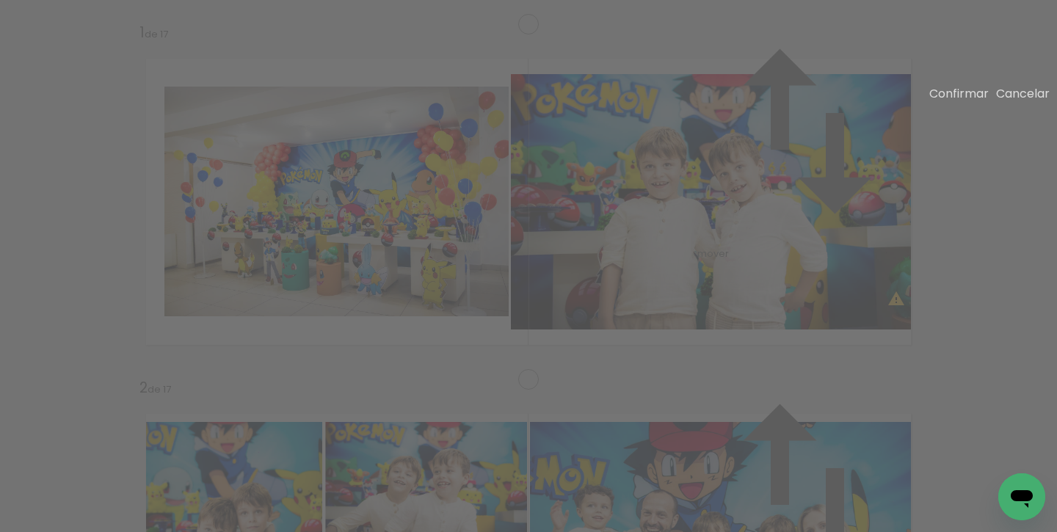
drag, startPoint x: 523, startPoint y: 258, endPoint x: 603, endPoint y: 266, distance: 80.5
drag, startPoint x: 512, startPoint y: 255, endPoint x: 599, endPoint y: 249, distance: 86.8
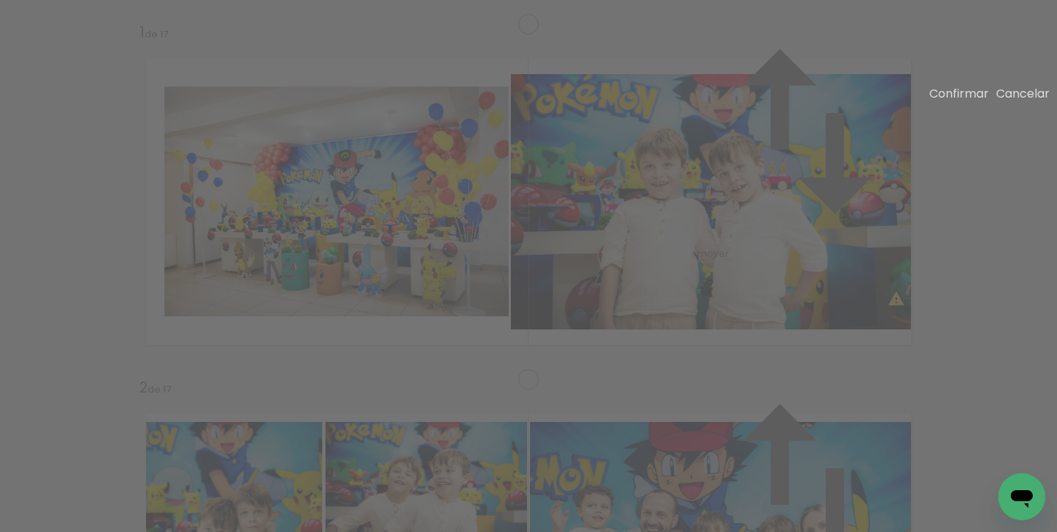
click at [941, 100] on div "Confirmar Cancelar" at bounding box center [986, 94] width 128 height 12
click at [0, 0] on slot "Confirmar" at bounding box center [0, 0] width 0 height 0
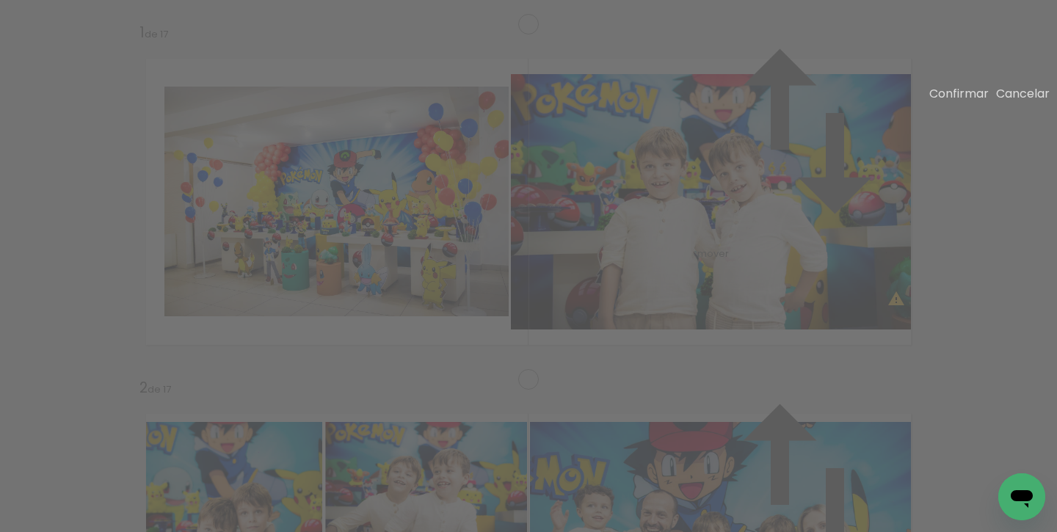
click at [0, 0] on slot "Confirmar" at bounding box center [0, 0] width 0 height 0
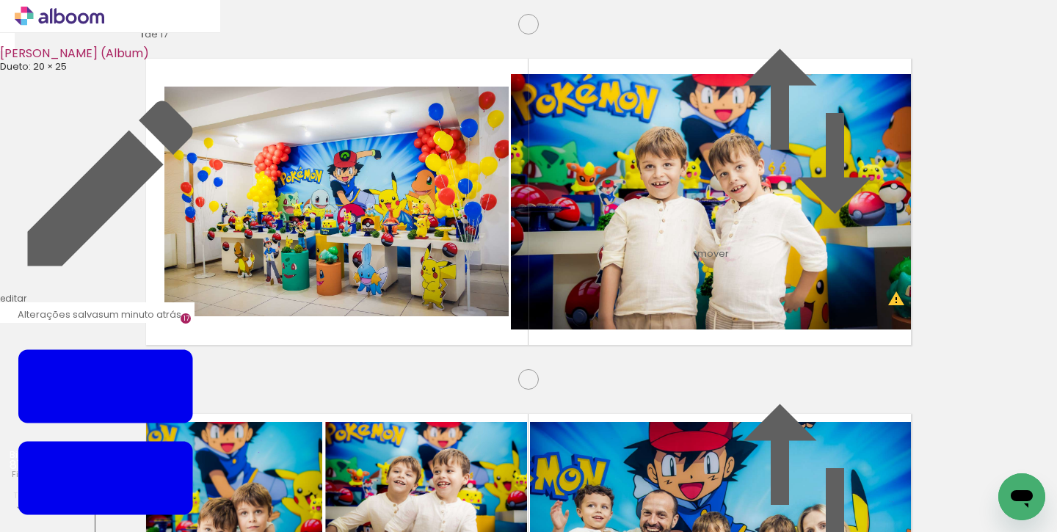
drag, startPoint x: 835, startPoint y: 273, endPoint x: 825, endPoint y: 273, distance: 10.3
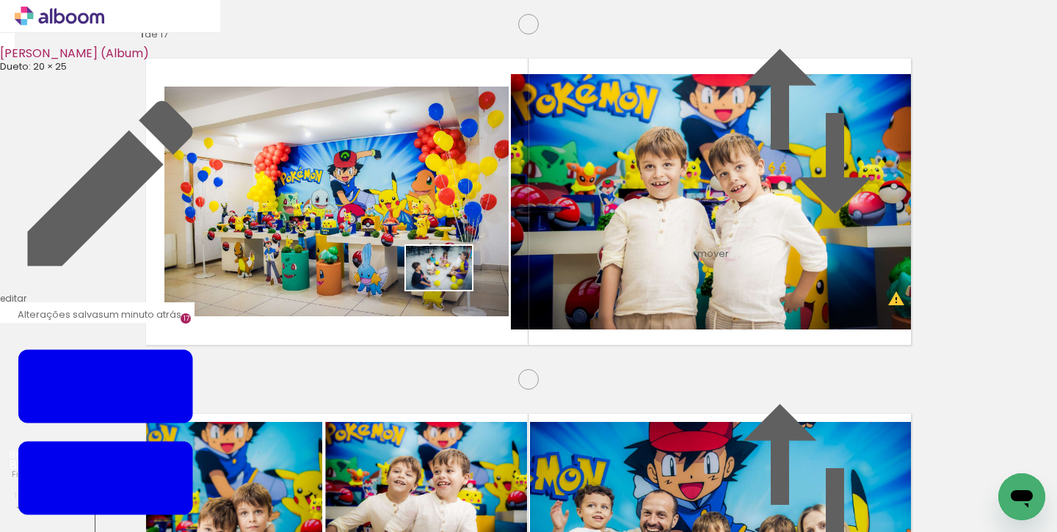
drag, startPoint x: 499, startPoint y: 483, endPoint x: 564, endPoint y: 461, distance: 68.9
click at [448, 283] on quentale-workspace at bounding box center [528, 266] width 1057 height 532
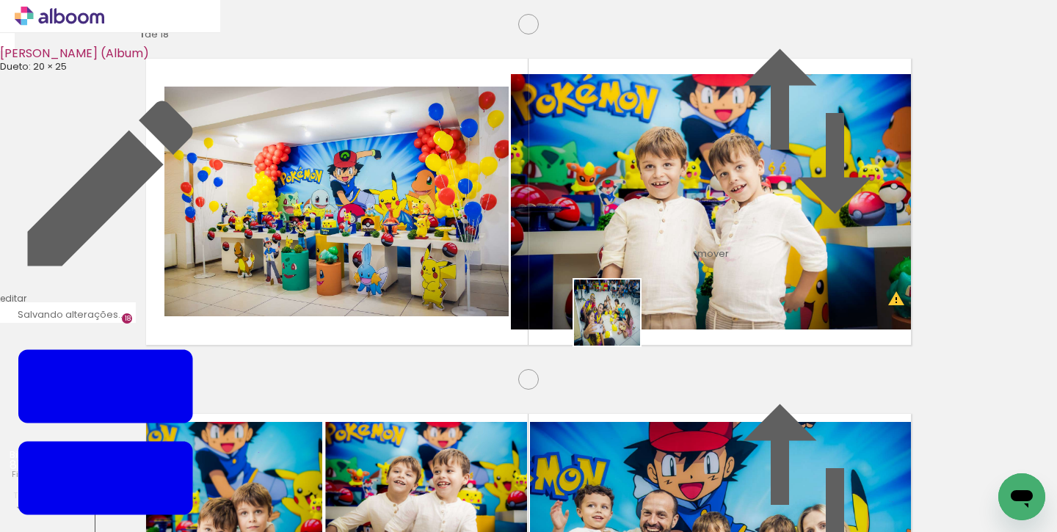
drag, startPoint x: 599, startPoint y: 420, endPoint x: 679, endPoint y: 444, distance: 83.6
click at [617, 285] on quentale-workspace at bounding box center [528, 266] width 1057 height 532
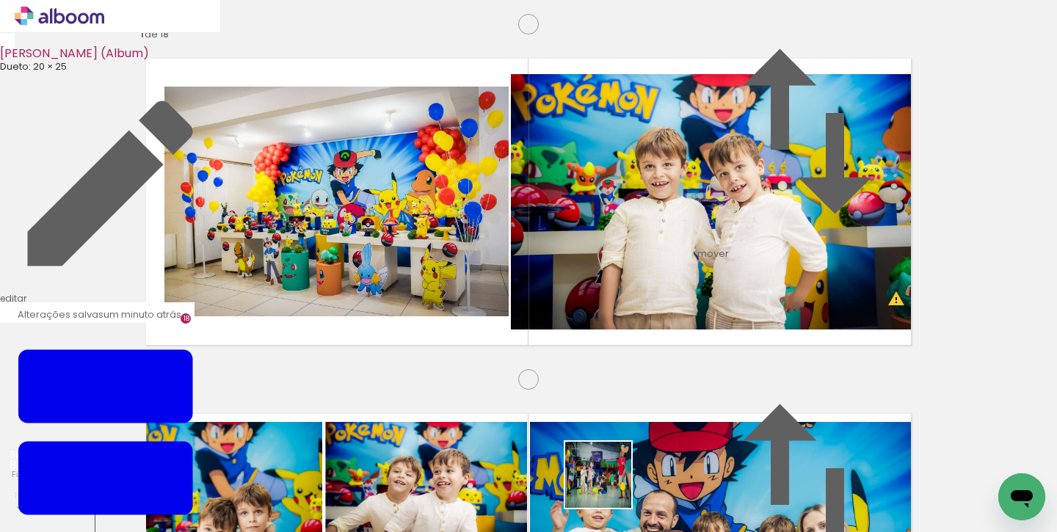
drag, startPoint x: 609, startPoint y: 486, endPoint x: 469, endPoint y: 410, distance: 159.6
click at [633, 280] on quentale-workspace at bounding box center [528, 266] width 1057 height 532
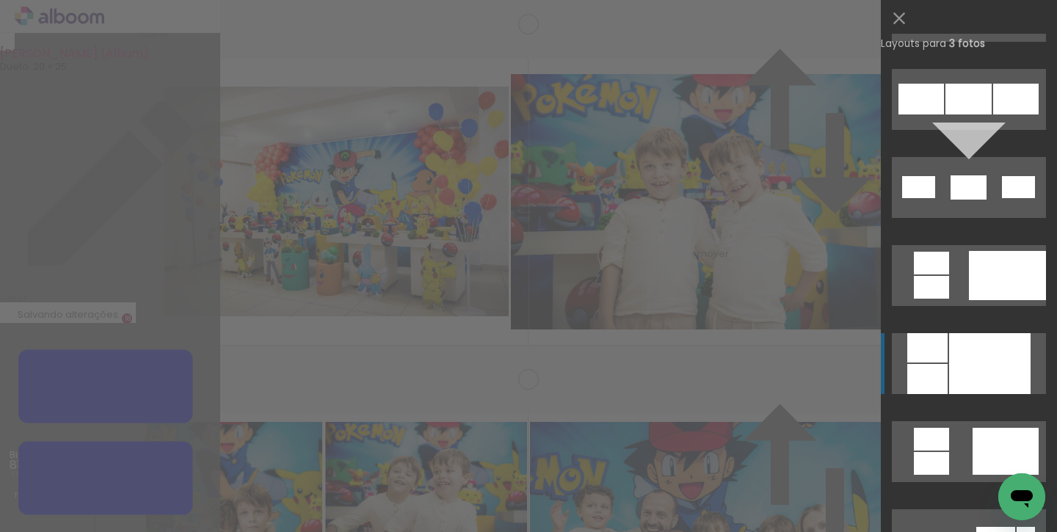
scroll to position [991, 0]
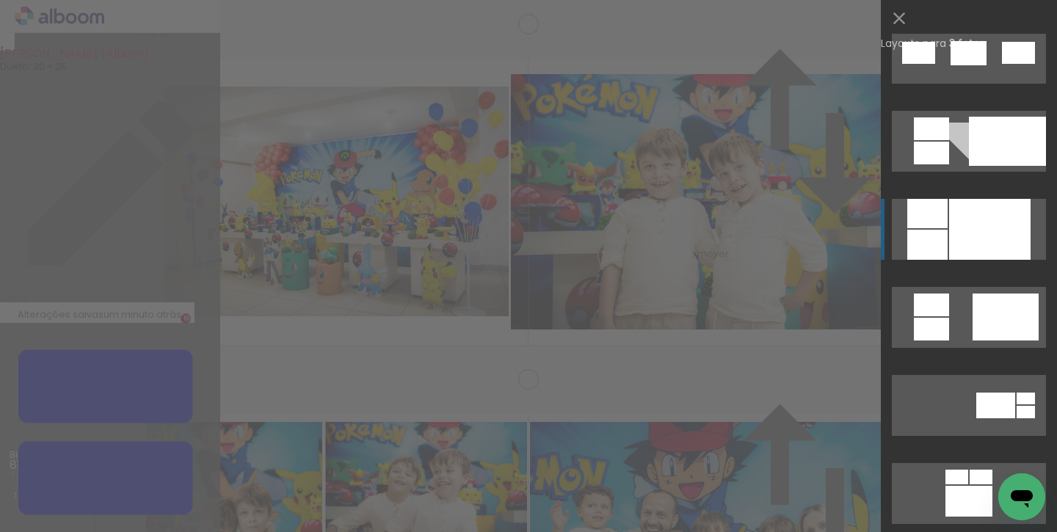
click at [965, 239] on div at bounding box center [989, 229] width 81 height 61
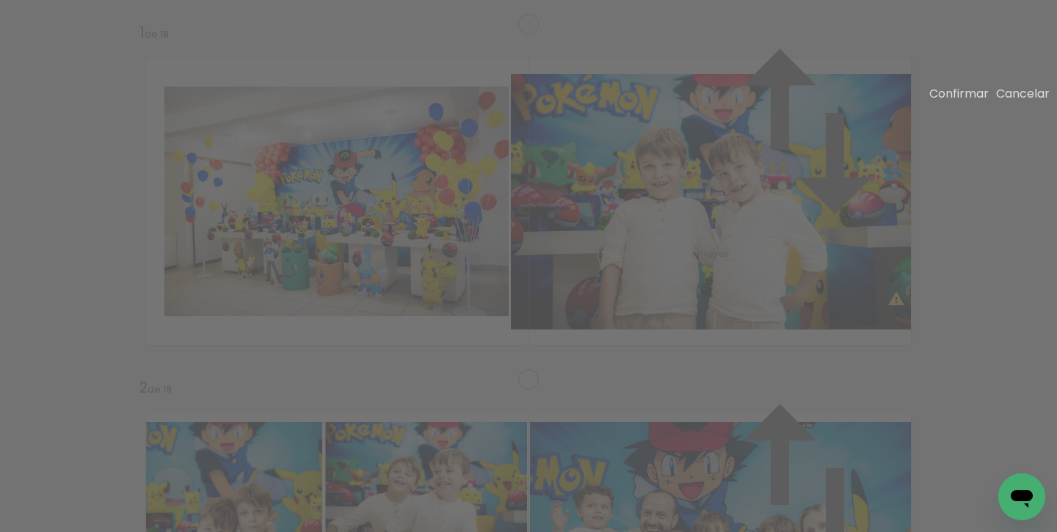
drag, startPoint x: 858, startPoint y: 258, endPoint x: 870, endPoint y: 259, distance: 12.5
click at [0, 0] on slot "Confirmar" at bounding box center [0, 0] width 0 height 0
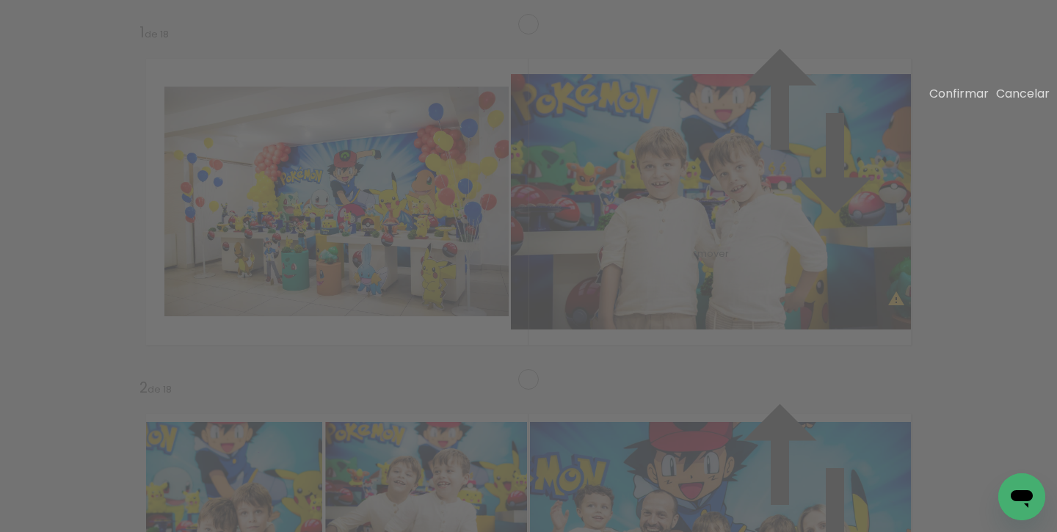
drag, startPoint x: 200, startPoint y: 178, endPoint x: 176, endPoint y: 188, distance: 26.3
drag, startPoint x: 196, startPoint y: 338, endPoint x: 172, endPoint y: 341, distance: 24.3
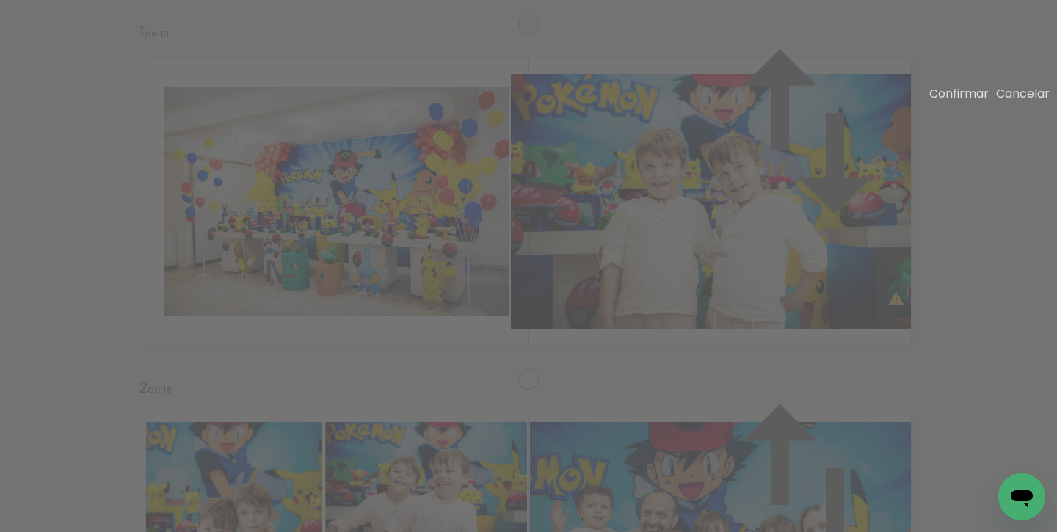
click at [0, 0] on slot "Confirmar" at bounding box center [0, 0] width 0 height 0
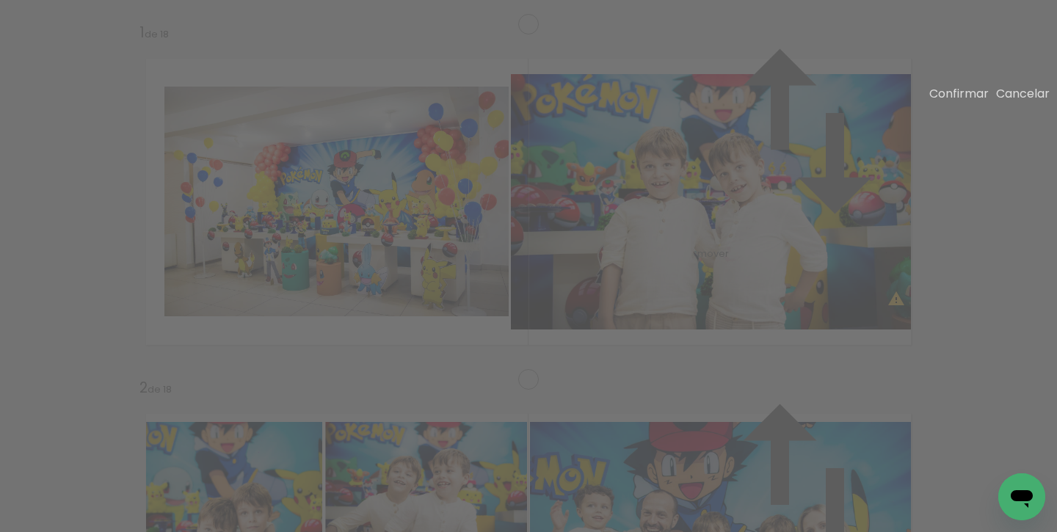
drag, startPoint x: 763, startPoint y: 266, endPoint x: 792, endPoint y: 257, distance: 30.2
click at [0, 0] on slot "Confirmar" at bounding box center [0, 0] width 0 height 0
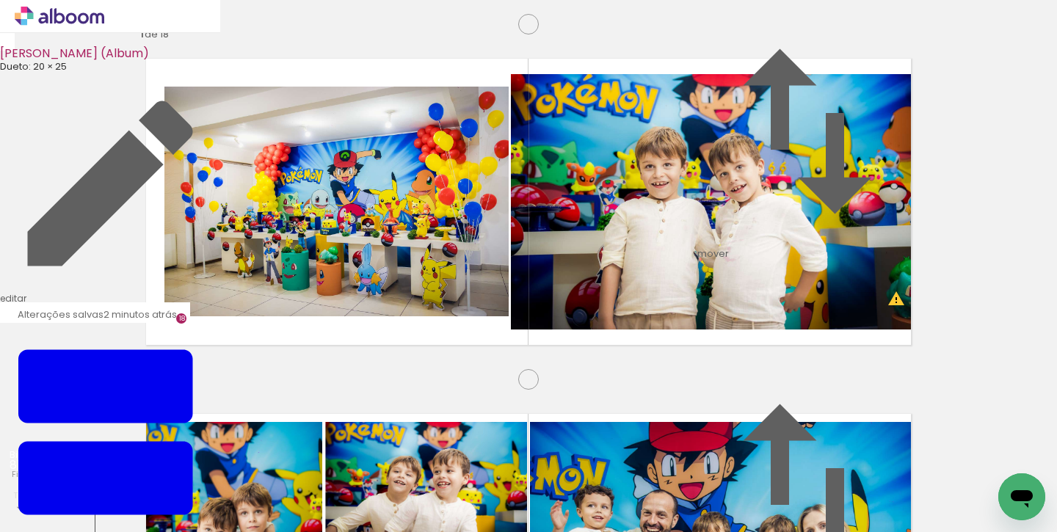
scroll to position [0, 4938]
drag, startPoint x: 636, startPoint y: 484, endPoint x: 738, endPoint y: 468, distance: 103.9
click at [548, 302] on quentale-workspace at bounding box center [528, 266] width 1057 height 532
drag, startPoint x: 733, startPoint y: 483, endPoint x: 804, endPoint y: 472, distance: 71.3
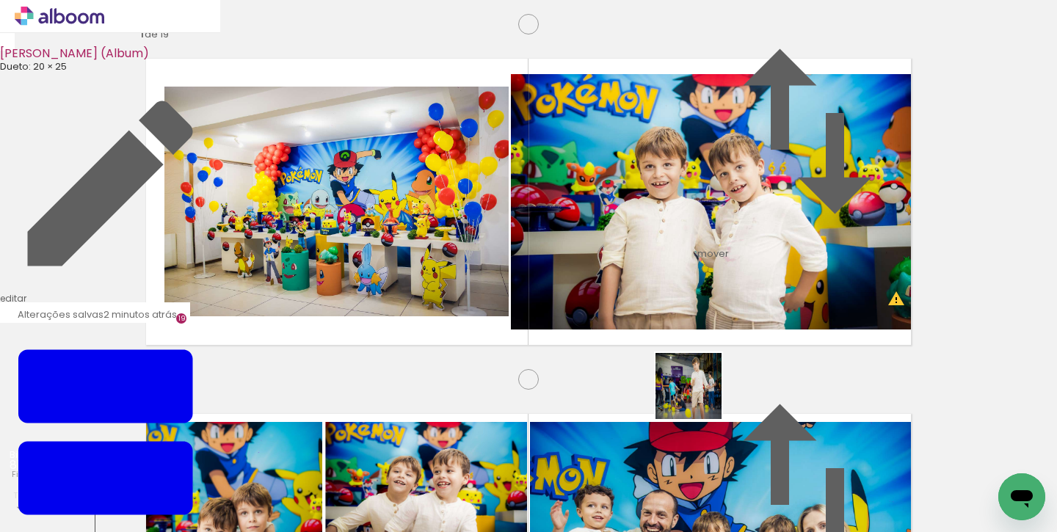
click at [666, 270] on quentale-workspace at bounding box center [528, 266] width 1057 height 532
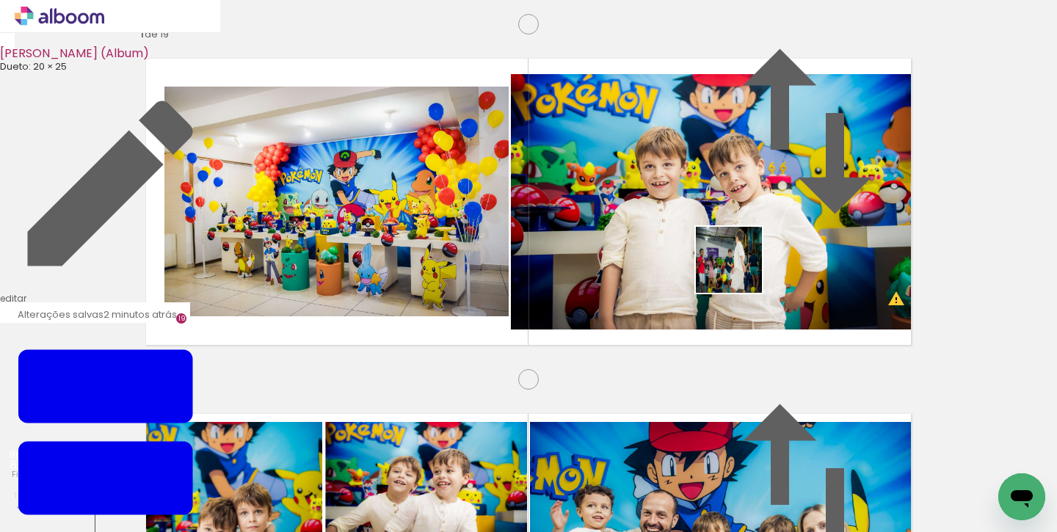
drag, startPoint x: 801, startPoint y: 432, endPoint x: 728, endPoint y: 247, distance: 198.7
click at [728, 247] on quentale-workspace at bounding box center [528, 266] width 1057 height 532
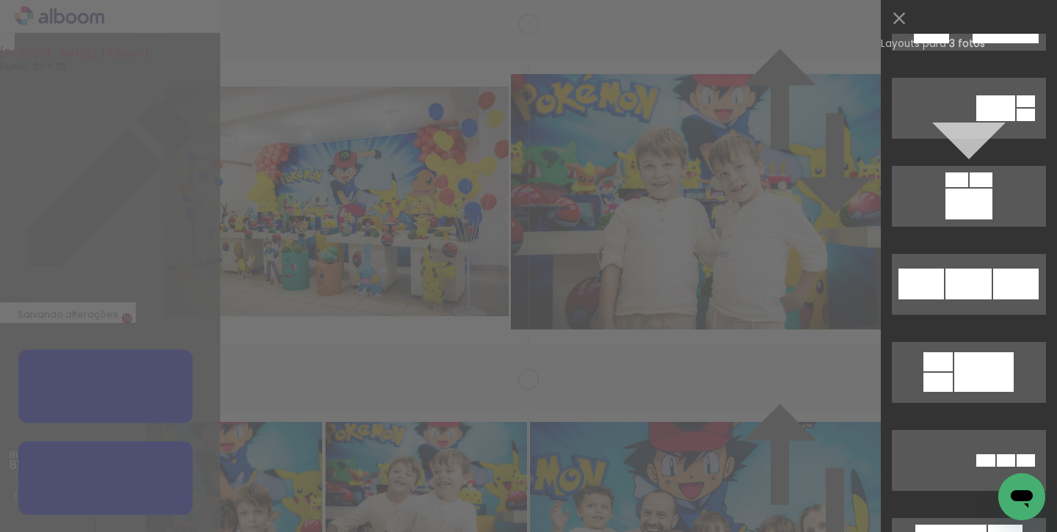
scroll to position [991, 0]
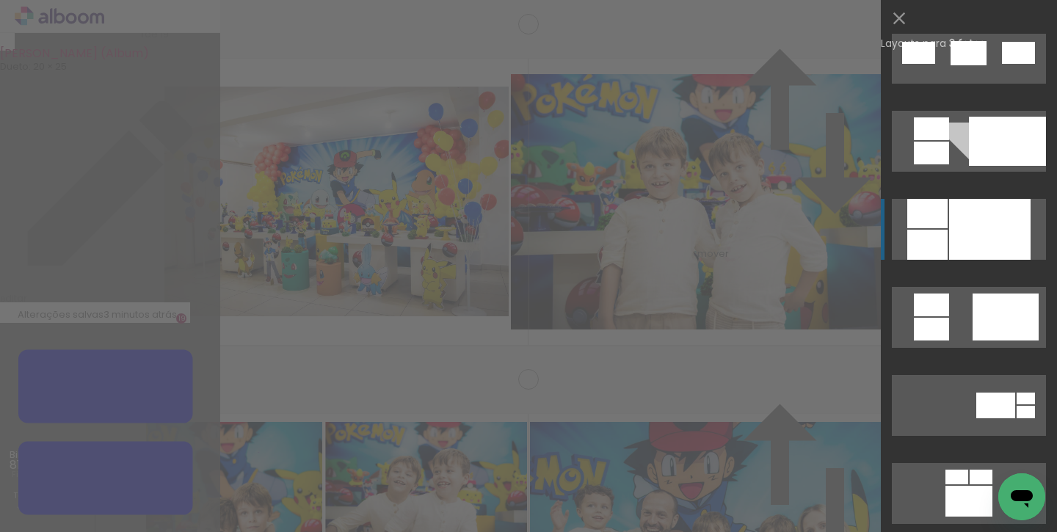
click at [977, 212] on div at bounding box center [989, 229] width 81 height 61
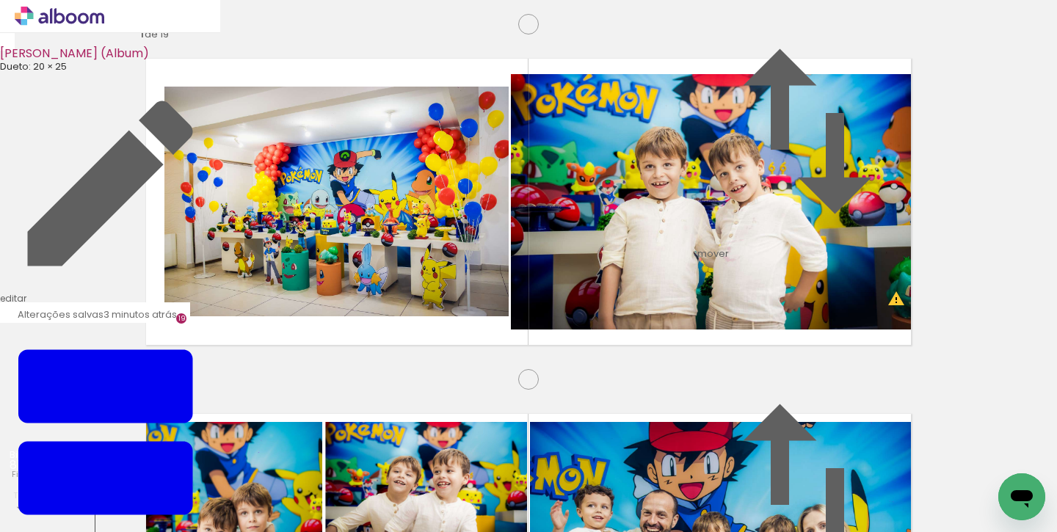
scroll to position [6412, 0]
drag, startPoint x: 801, startPoint y: 199, endPoint x: 451, endPoint y: 261, distance: 355.6
click at [0, 0] on slot at bounding box center [0, 0] width 0 height 0
drag, startPoint x: 464, startPoint y: 325, endPoint x: 465, endPoint y: 305, distance: 19.9
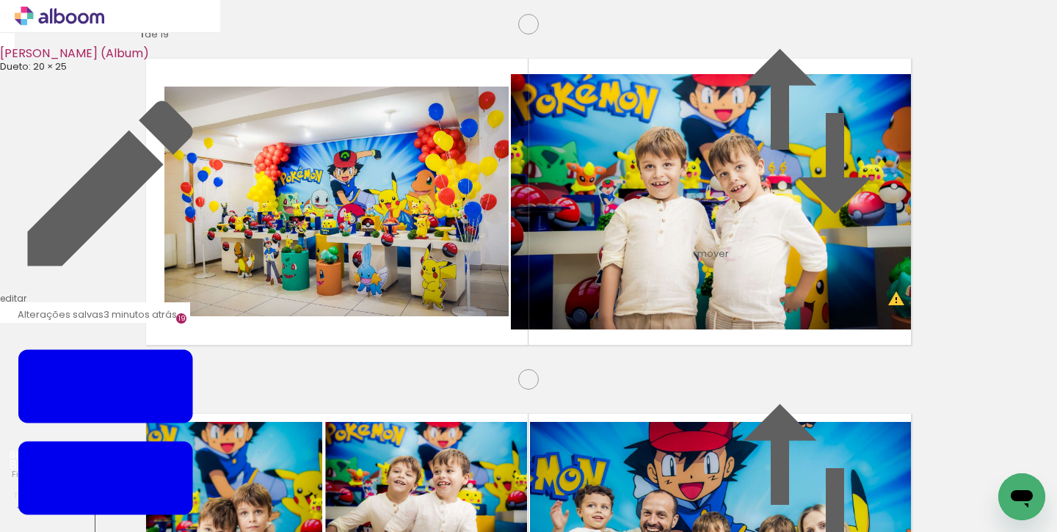
drag, startPoint x: 754, startPoint y: 168, endPoint x: 792, endPoint y: 283, distance: 120.5
click at [0, 0] on slot at bounding box center [0, 0] width 0 height 0
drag, startPoint x: 776, startPoint y: 170, endPoint x: 783, endPoint y: 185, distance: 16.1
